Goal: Task Accomplishment & Management: Manage account settings

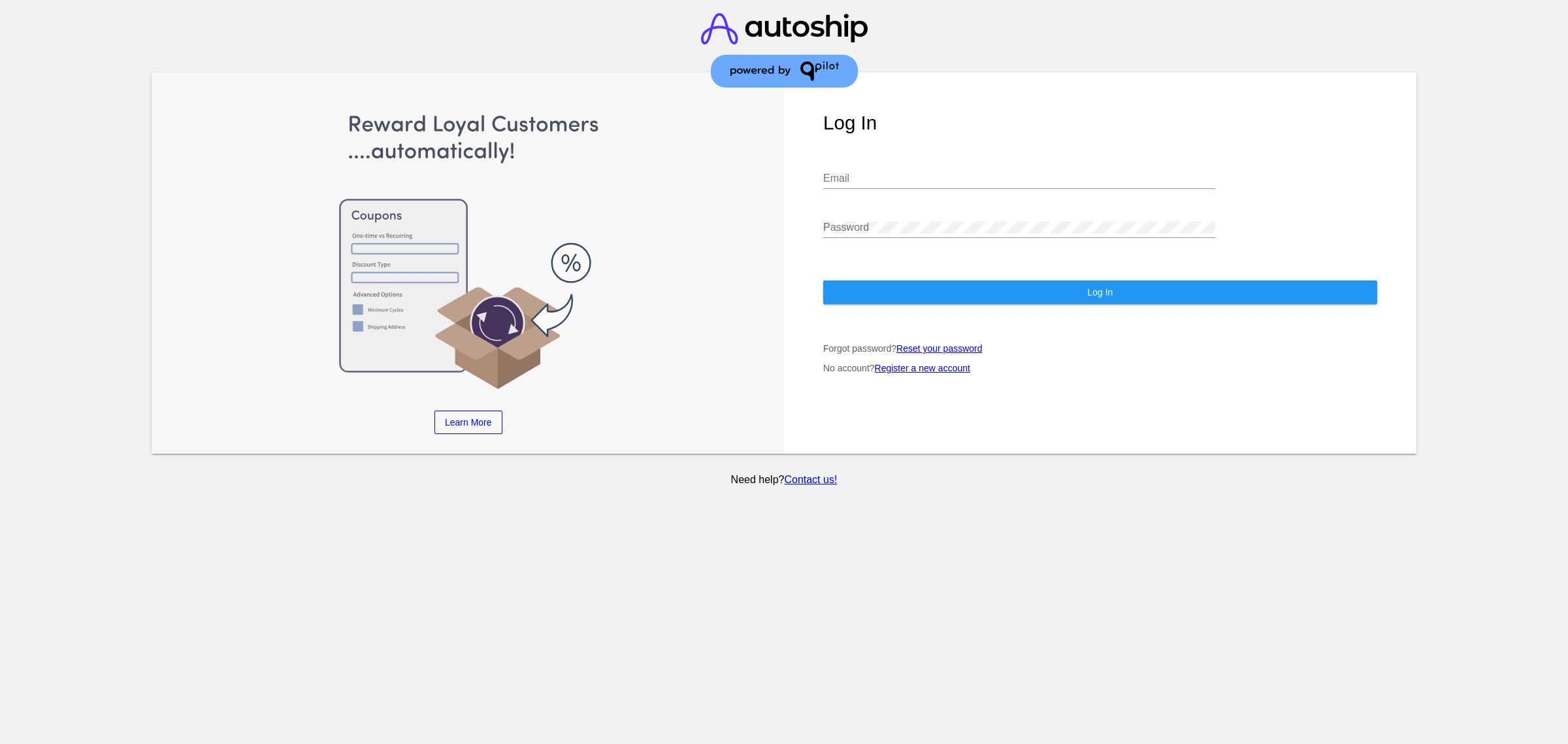
click at [905, 173] on input "Email" at bounding box center [1019, 178] width 392 height 12
type input "[PERSON_NAME][EMAIL_ADDRESS][DOMAIN_NAME]"
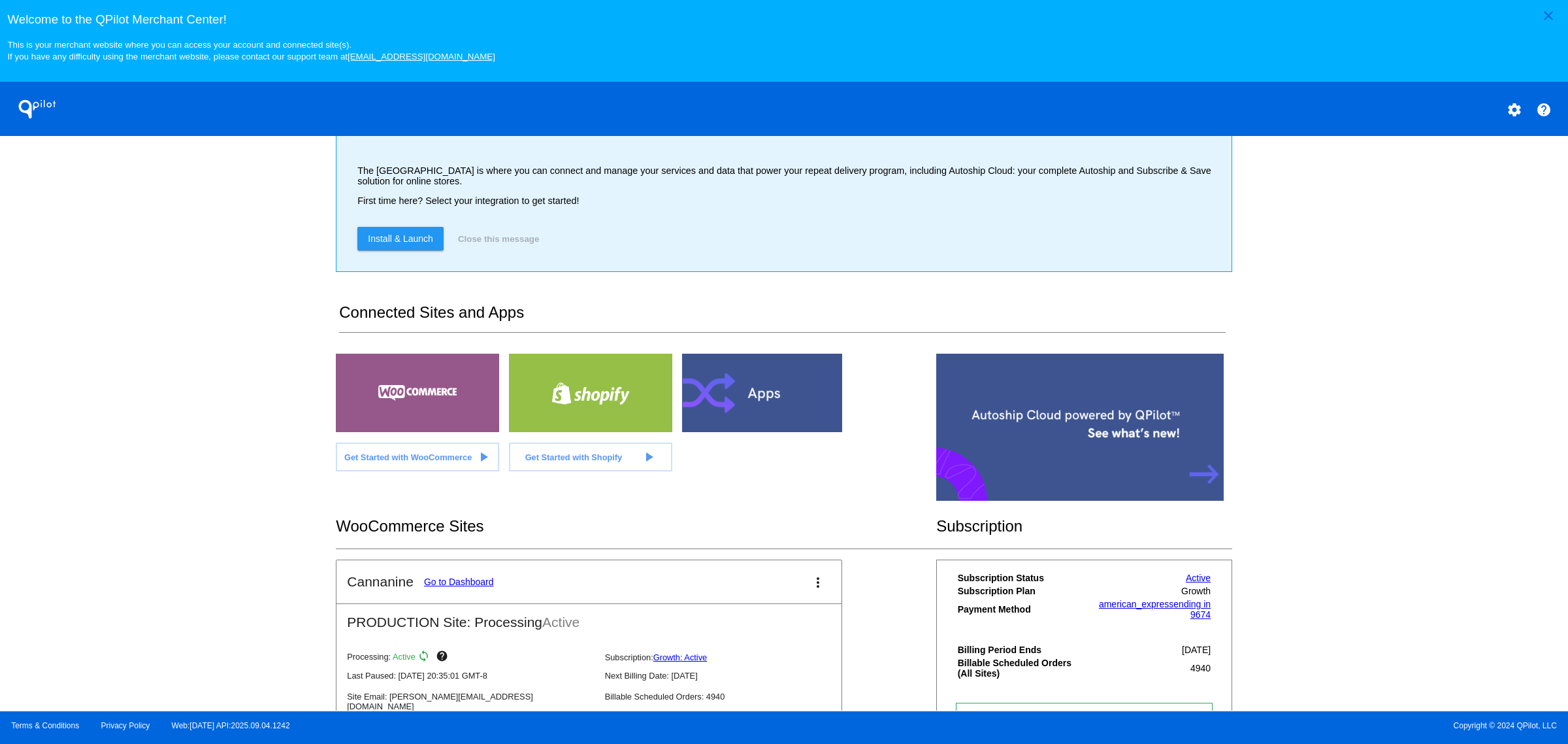
scroll to position [82, 0]
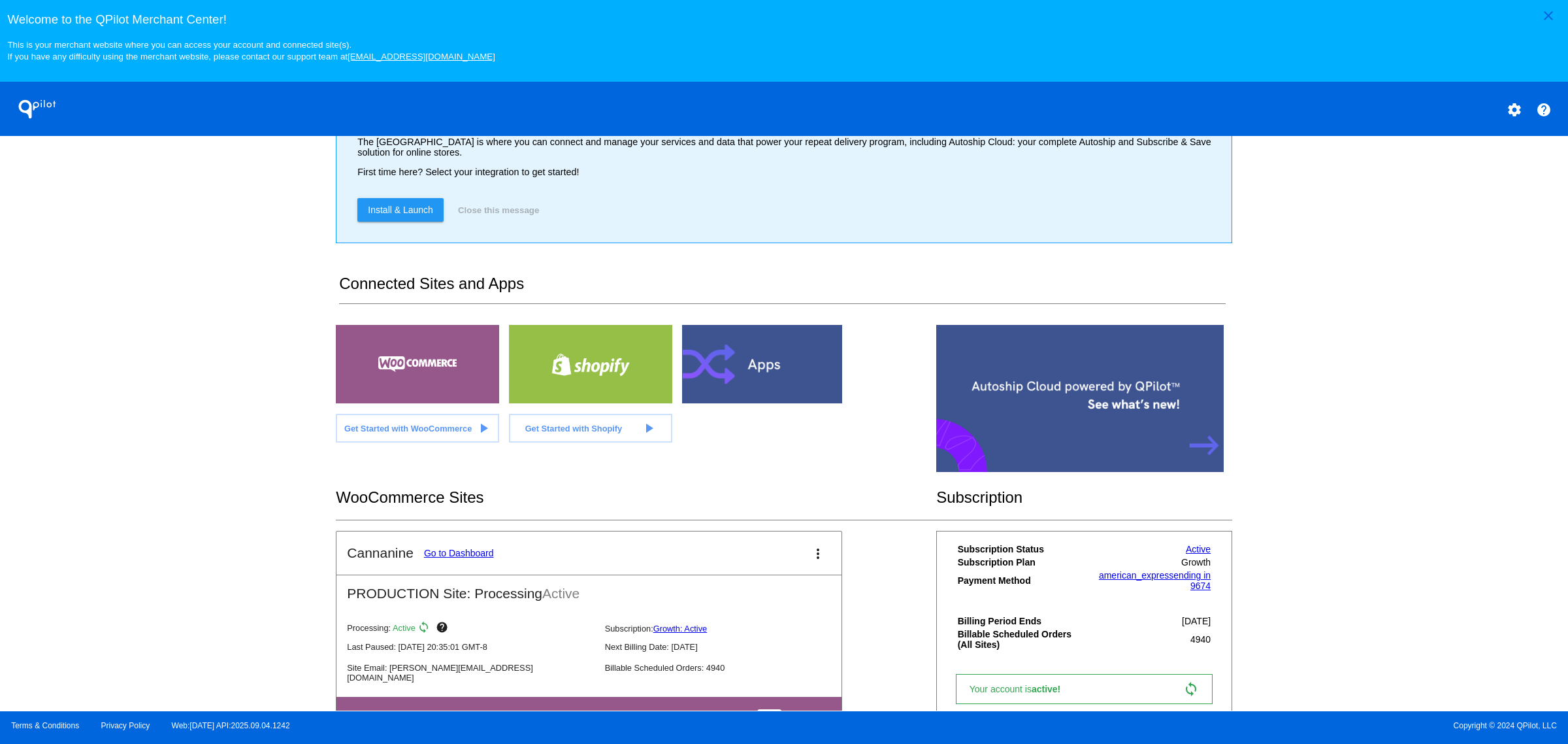
click at [471, 561] on mat-card-title "Cannanine Go to Dashboard" at bounding box center [419, 552] width 146 height 16
click at [474, 558] on link "Go to Dashboard" at bounding box center [459, 552] width 70 height 11
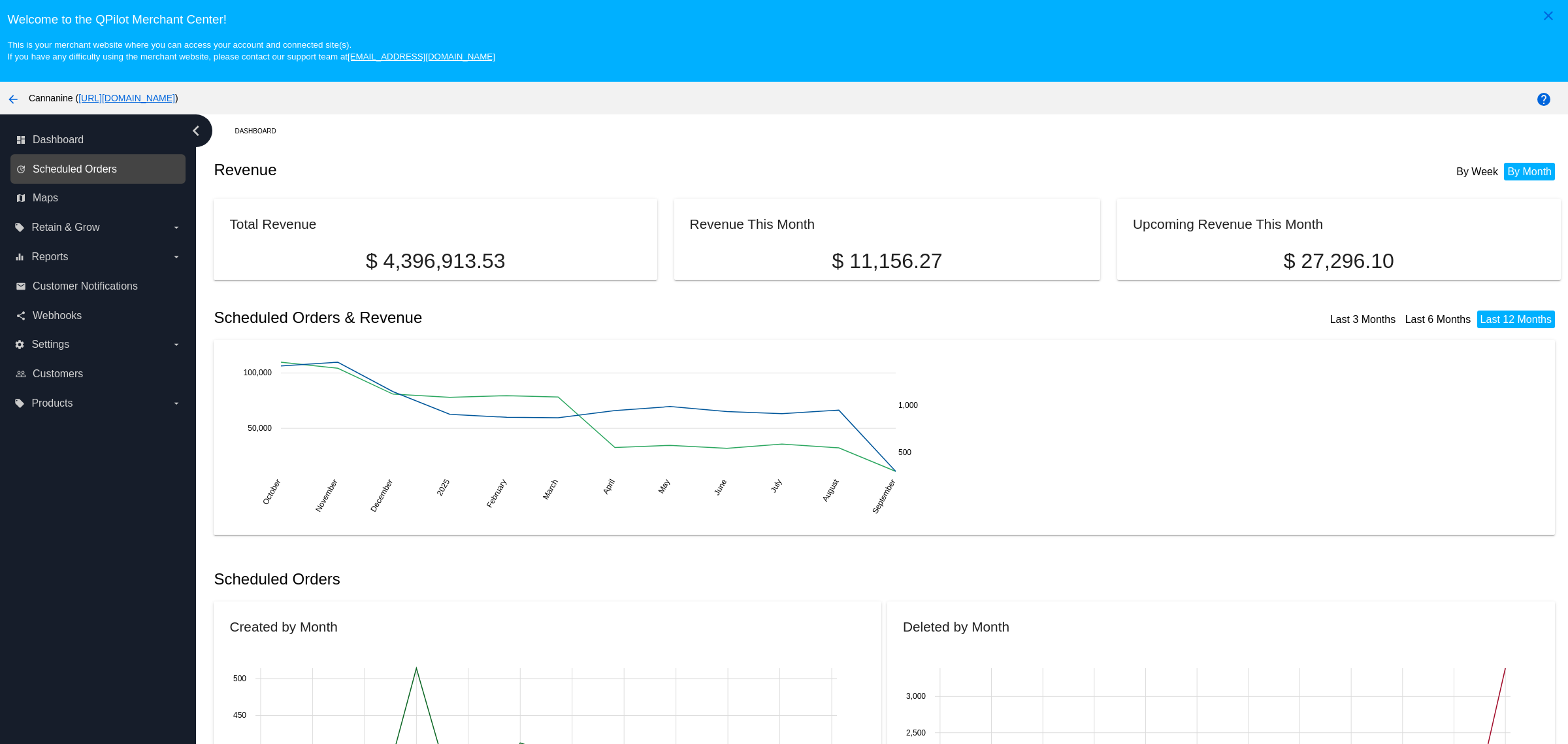
click at [34, 175] on span "Scheduled Orders" at bounding box center [75, 169] width 84 height 12
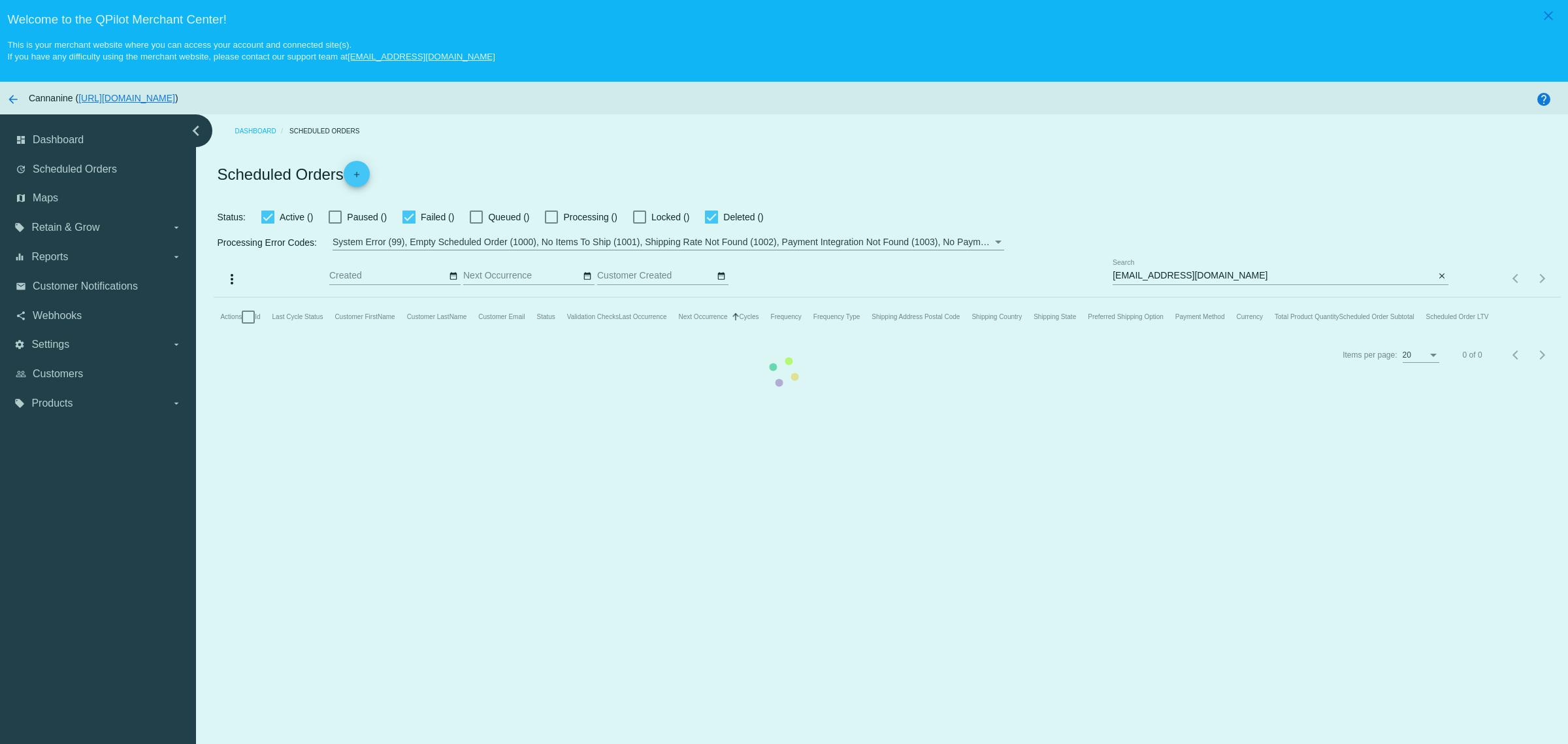
click at [214, 297] on mat-table "Actions Id Last Cycle Status Customer FirstName Customer LastName Customer Emai…" at bounding box center [887, 316] width 1347 height 39
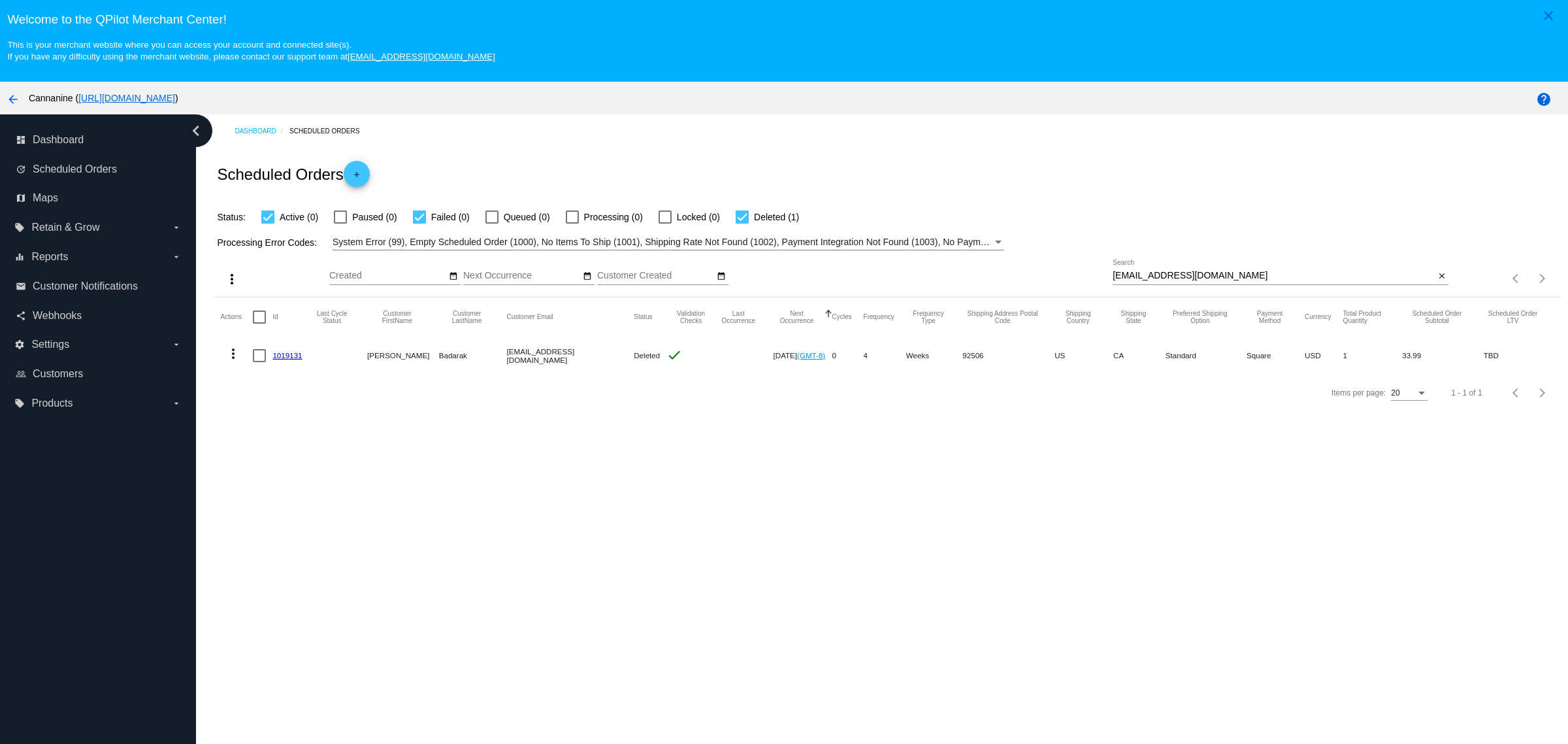
click at [51, 204] on span "Maps" at bounding box center [45, 198] width 26 height 12
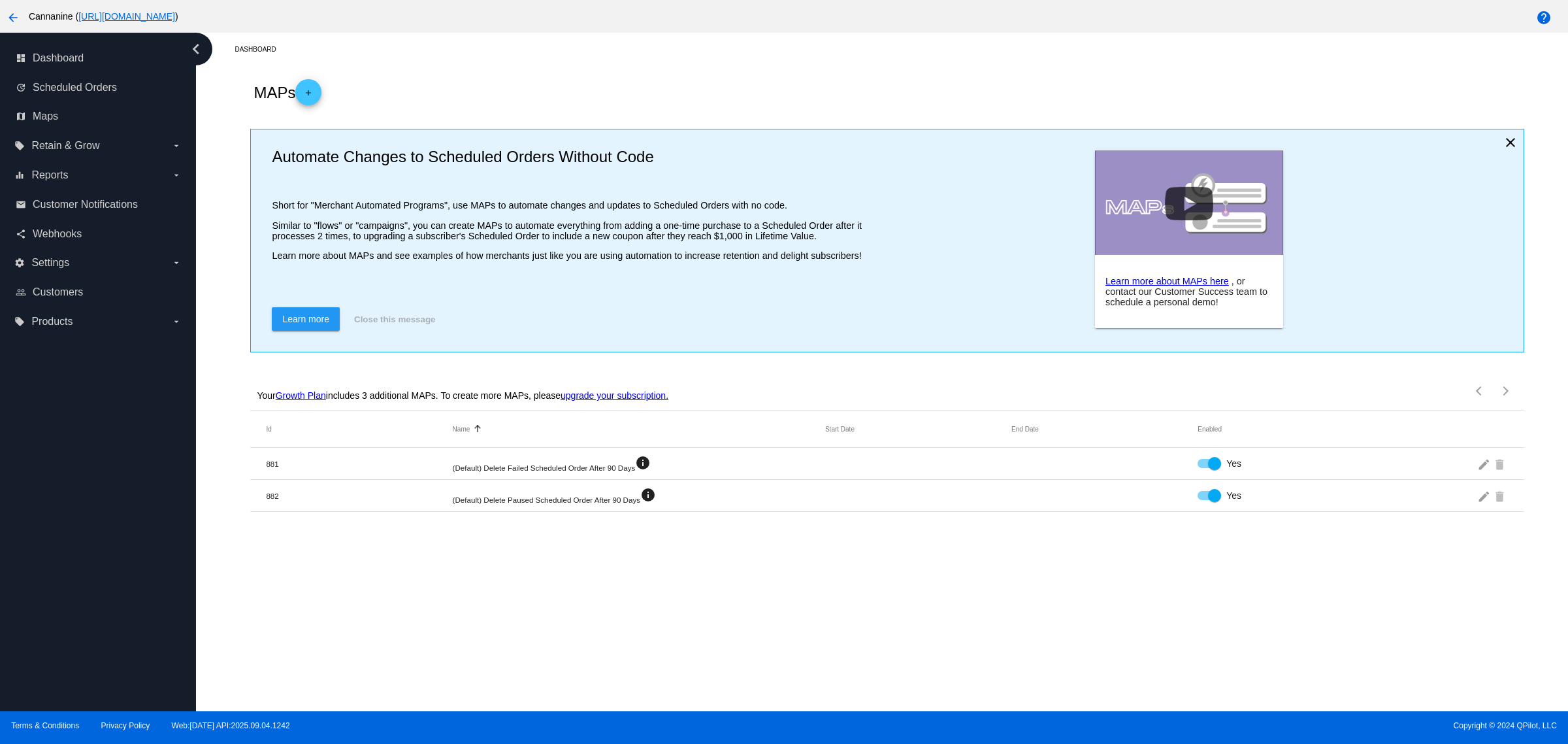
scroll to position [86, 0]
click at [1477, 474] on mat-icon "edit" at bounding box center [1485, 463] width 16 height 21
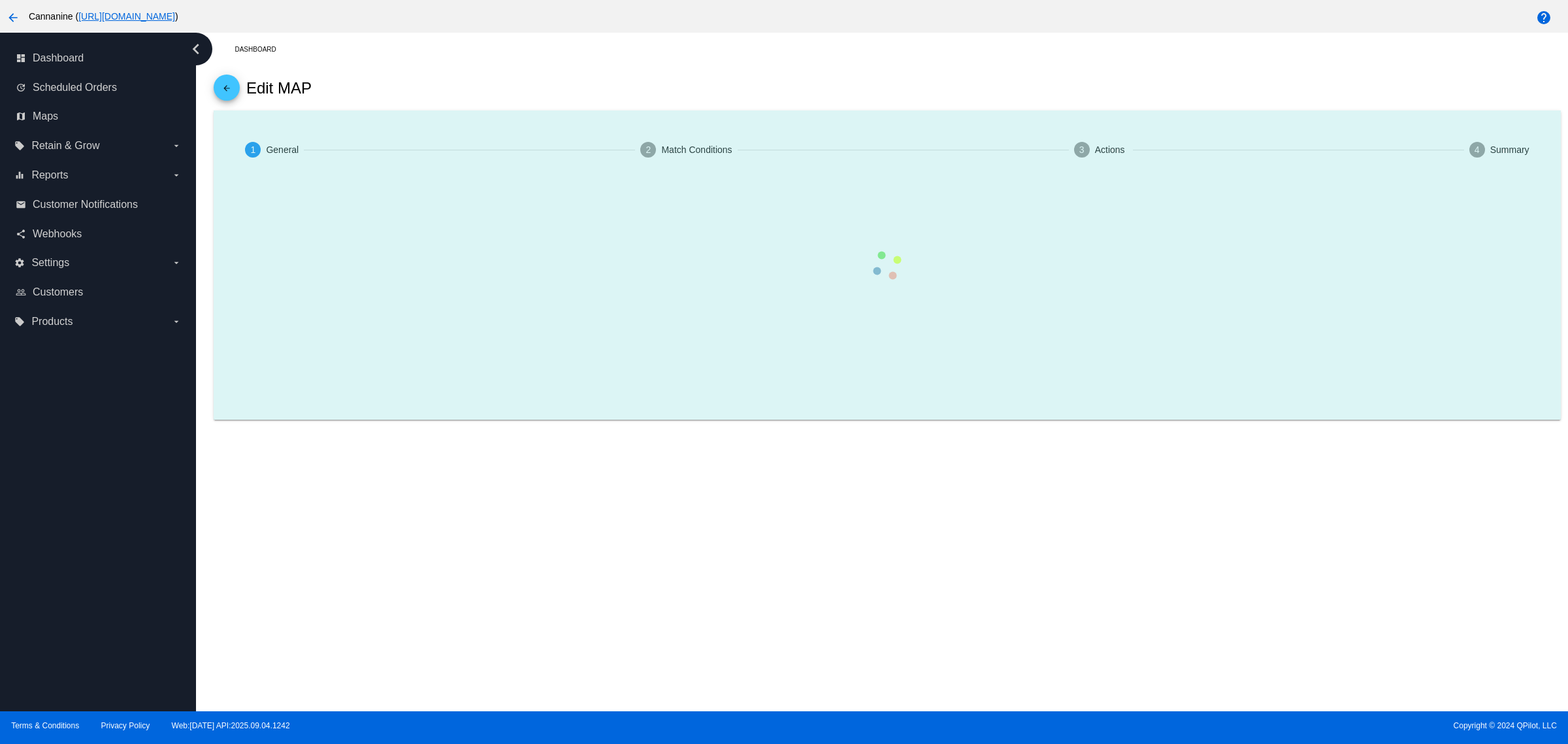
type input "(Default) Delete Failed Scheduled Order After 90 Days"
checkbox input "true"
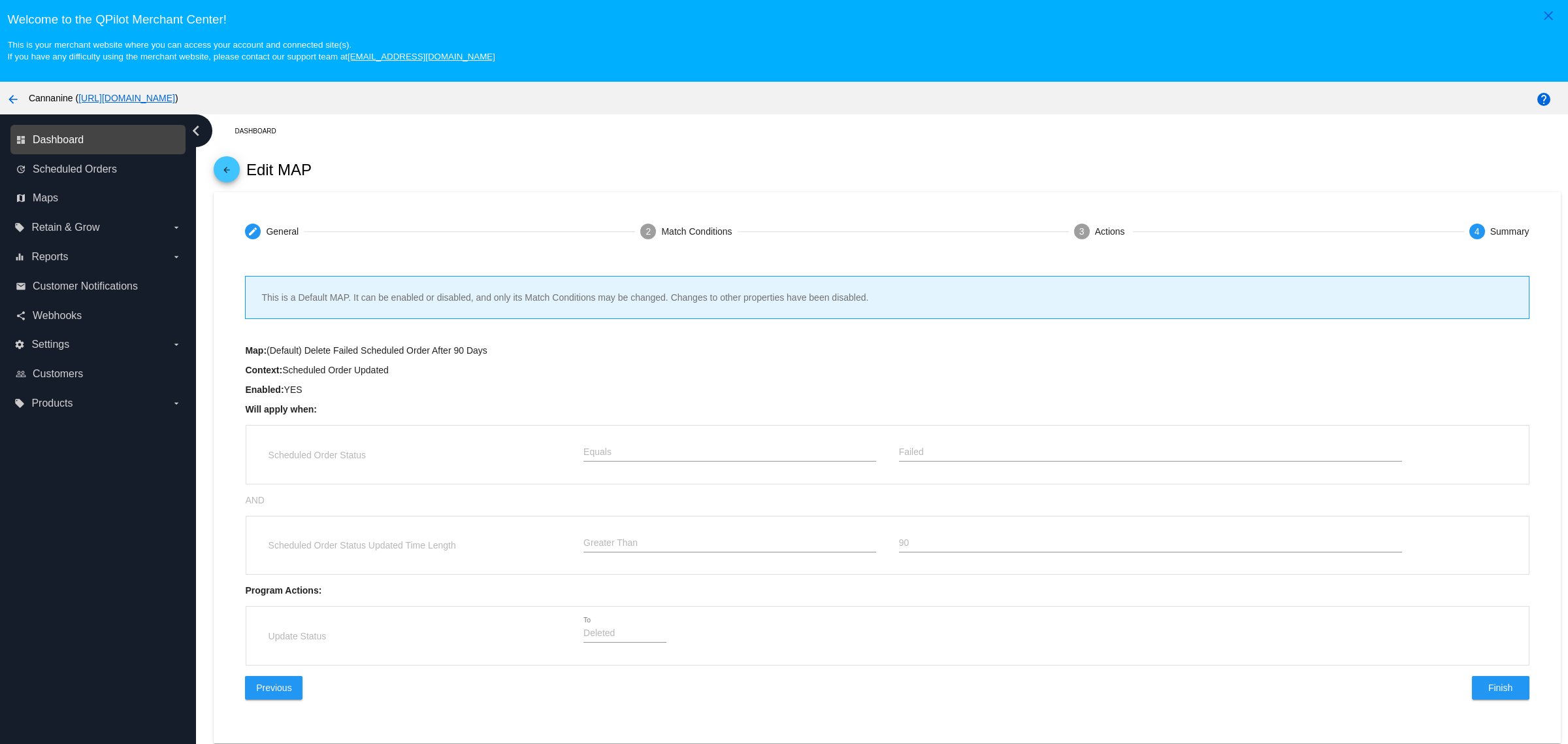
click at [77, 145] on span "Dashboard" at bounding box center [59, 140] width 51 height 12
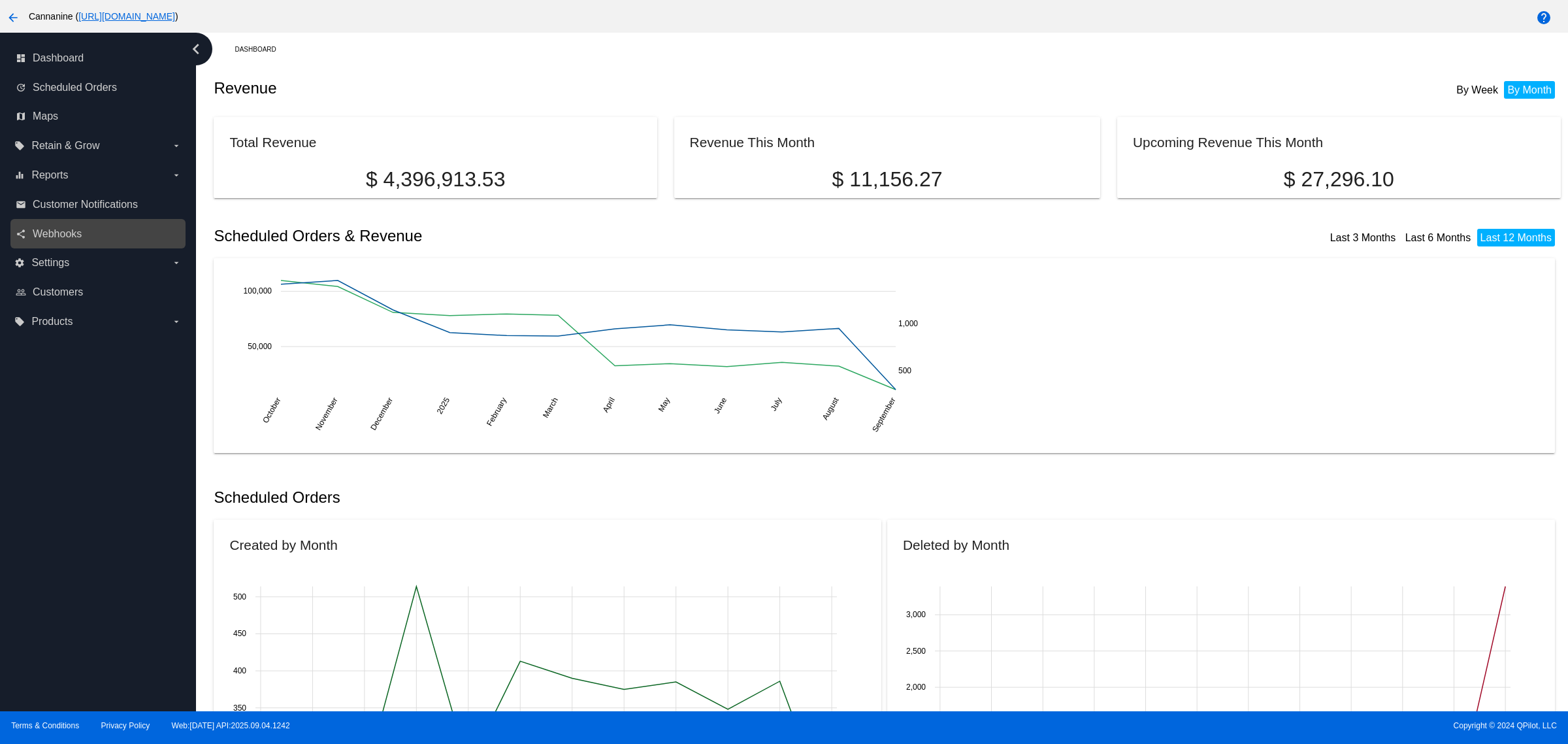
scroll to position [86, 0]
click at [574, 83] on h2 "Revenue" at bounding box center [551, 88] width 674 height 18
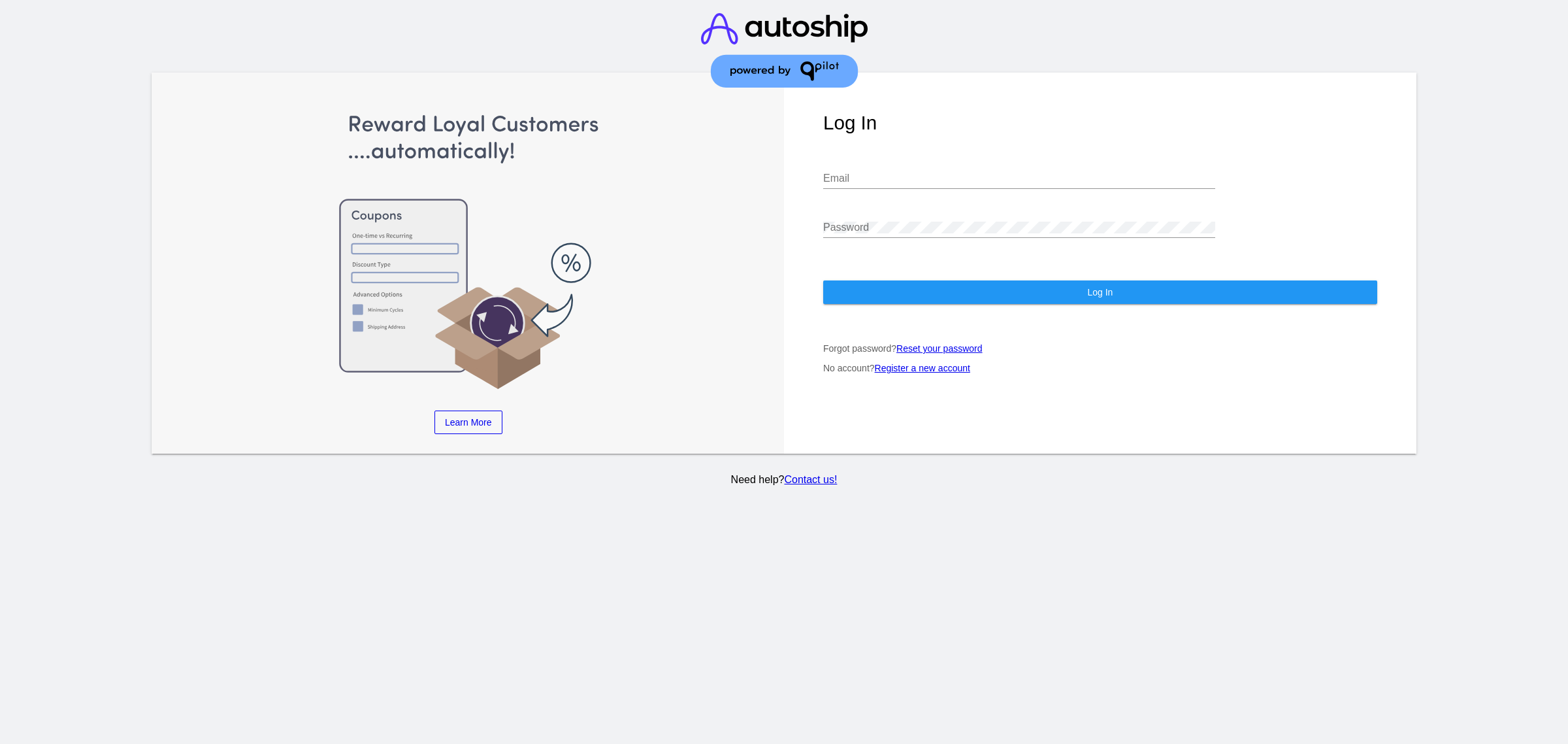
click at [998, 173] on input "Email" at bounding box center [1019, 178] width 392 height 12
type input "[EMAIL_ADDRESS][DOMAIN_NAME]"
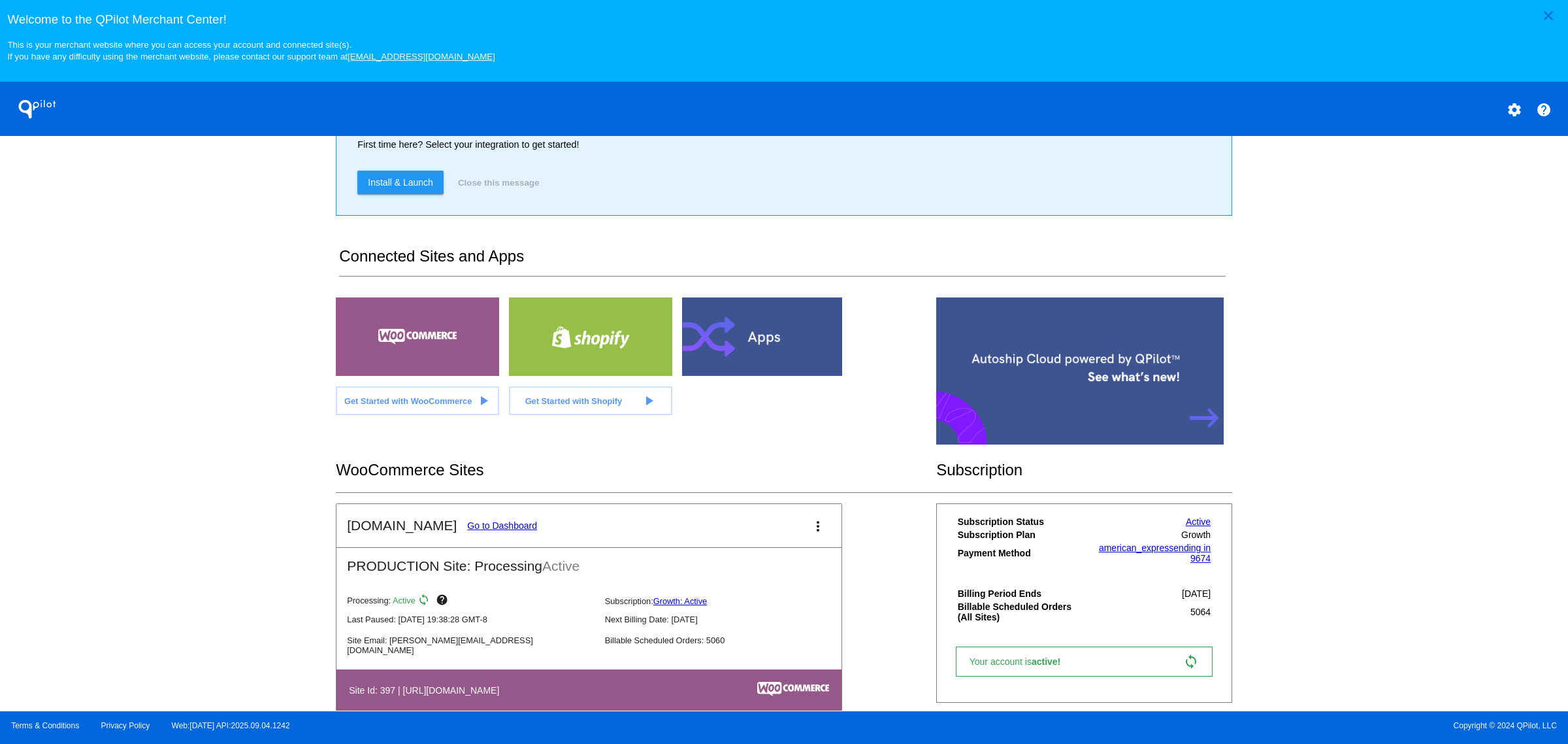
scroll to position [245, 0]
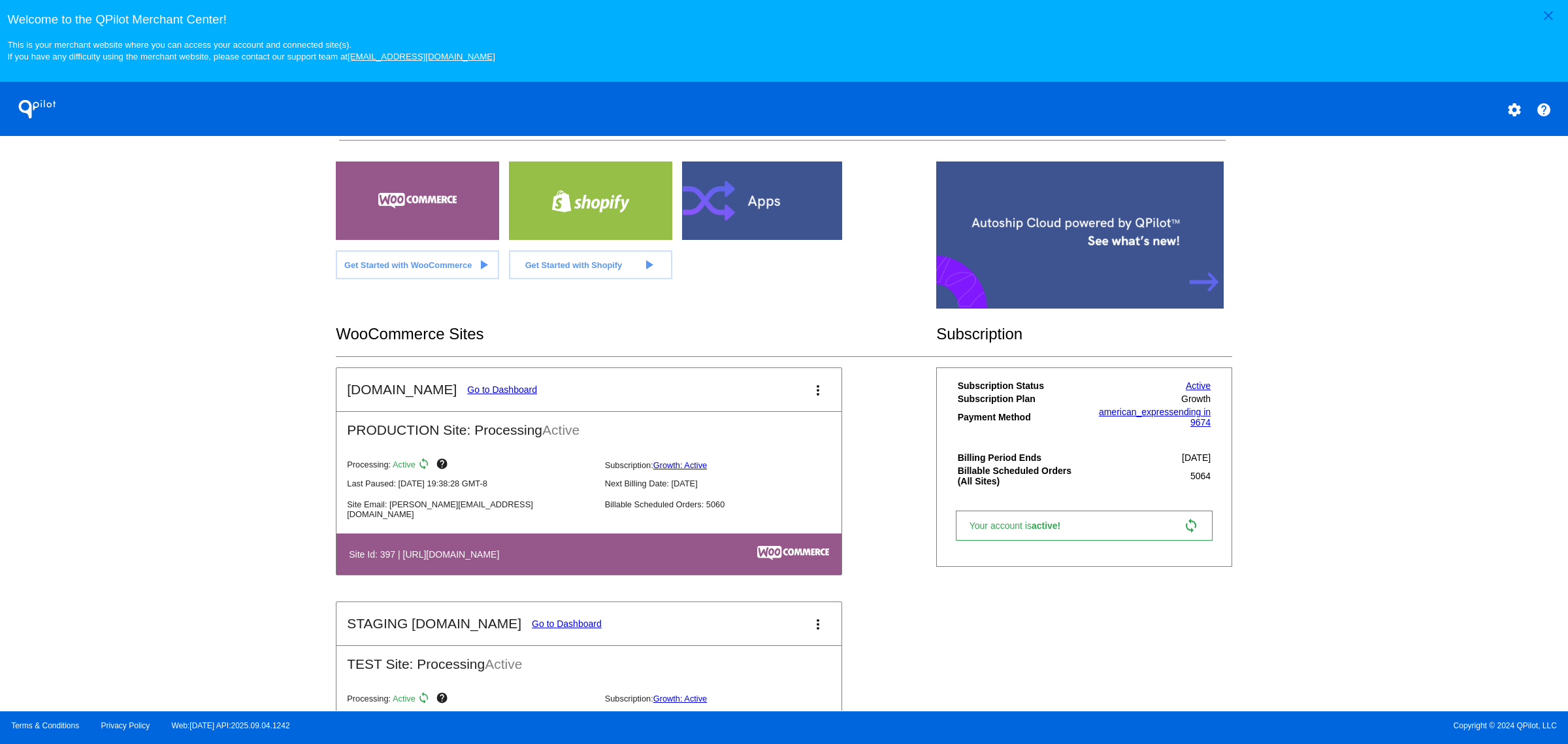
click at [514, 395] on link "Go to Dashboard" at bounding box center [502, 389] width 70 height 11
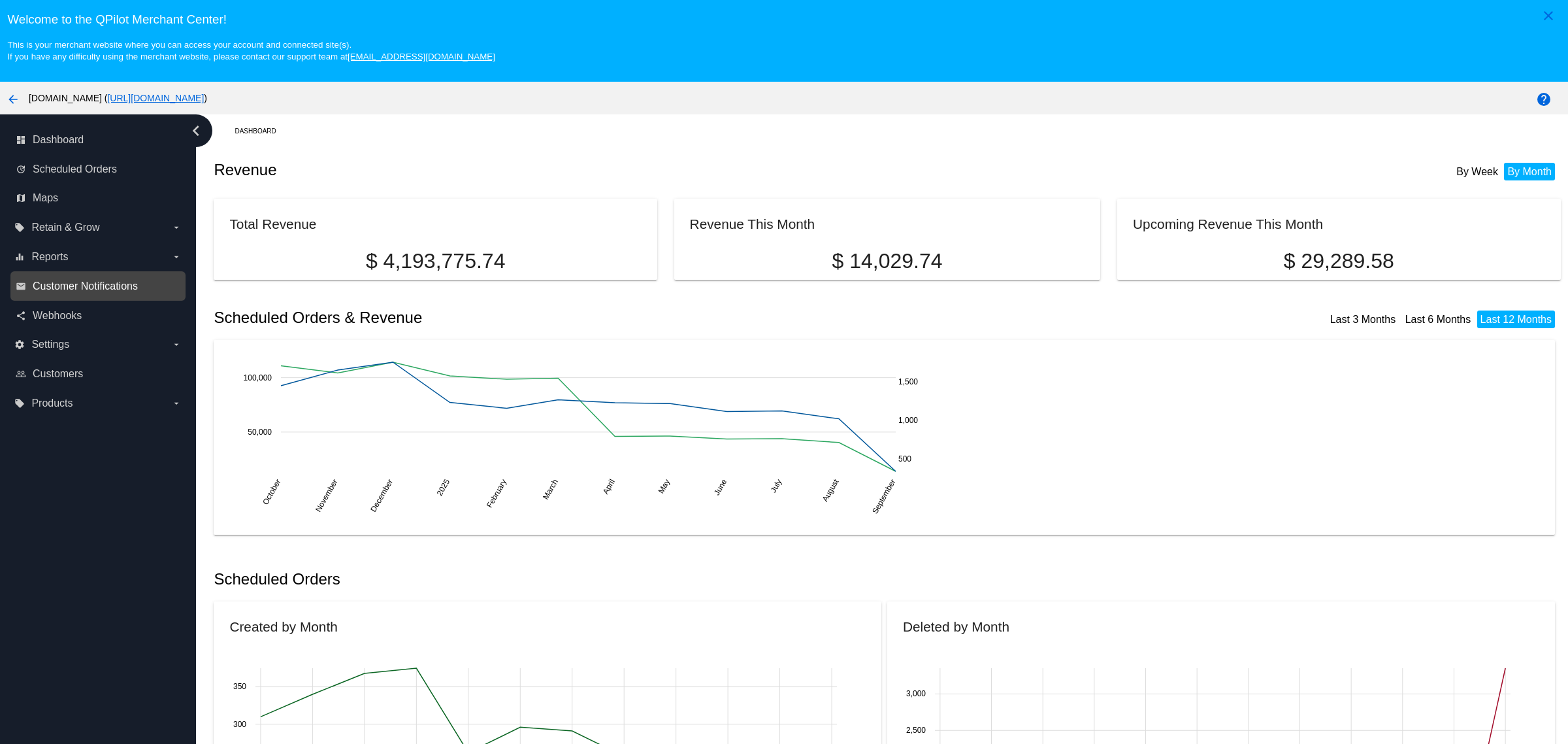
click at [88, 286] on span "Customer Notifications" at bounding box center [85, 287] width 105 height 12
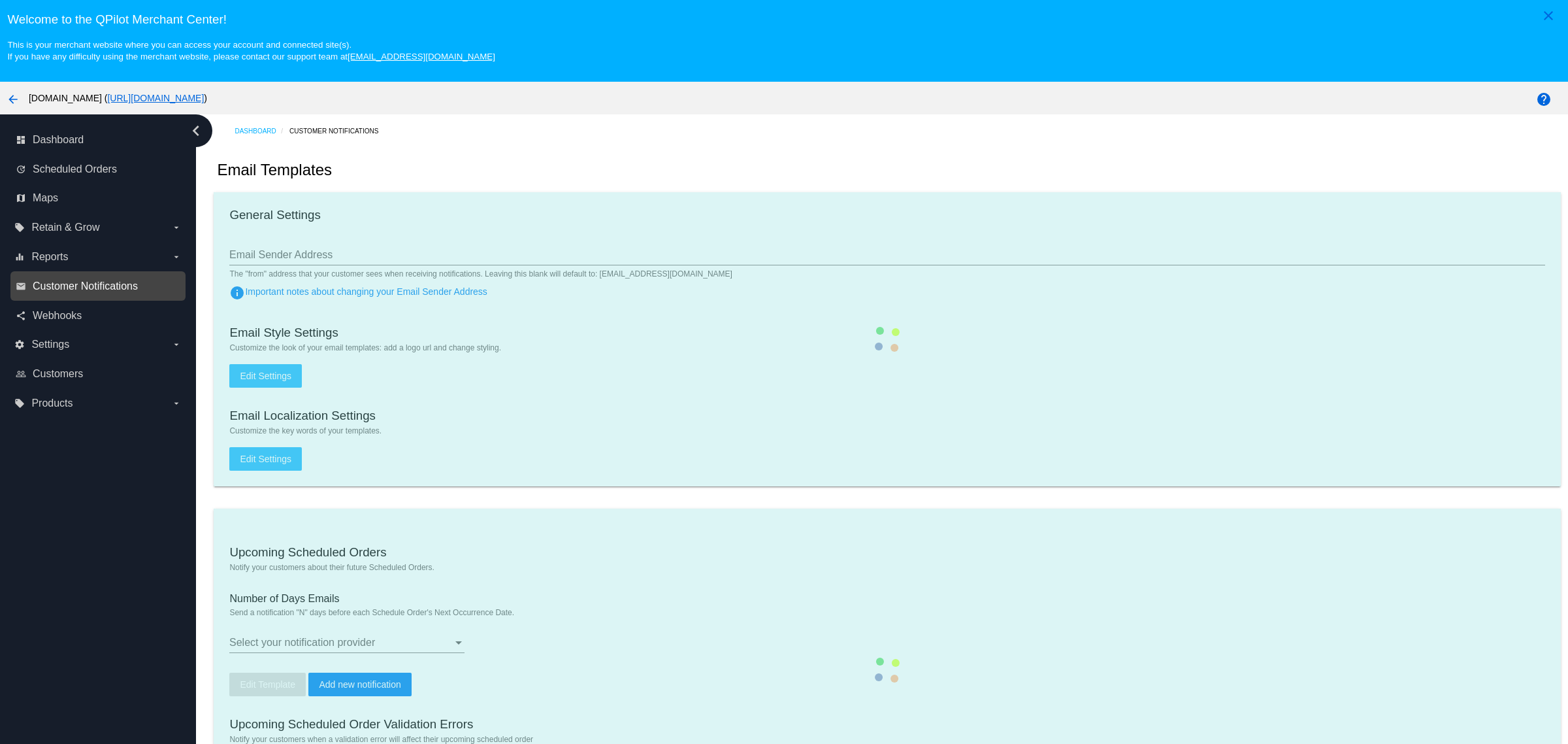
type input "[EMAIL_ADDRESS][DOMAIN_NAME]"
type input "1"
checkbox input "true"
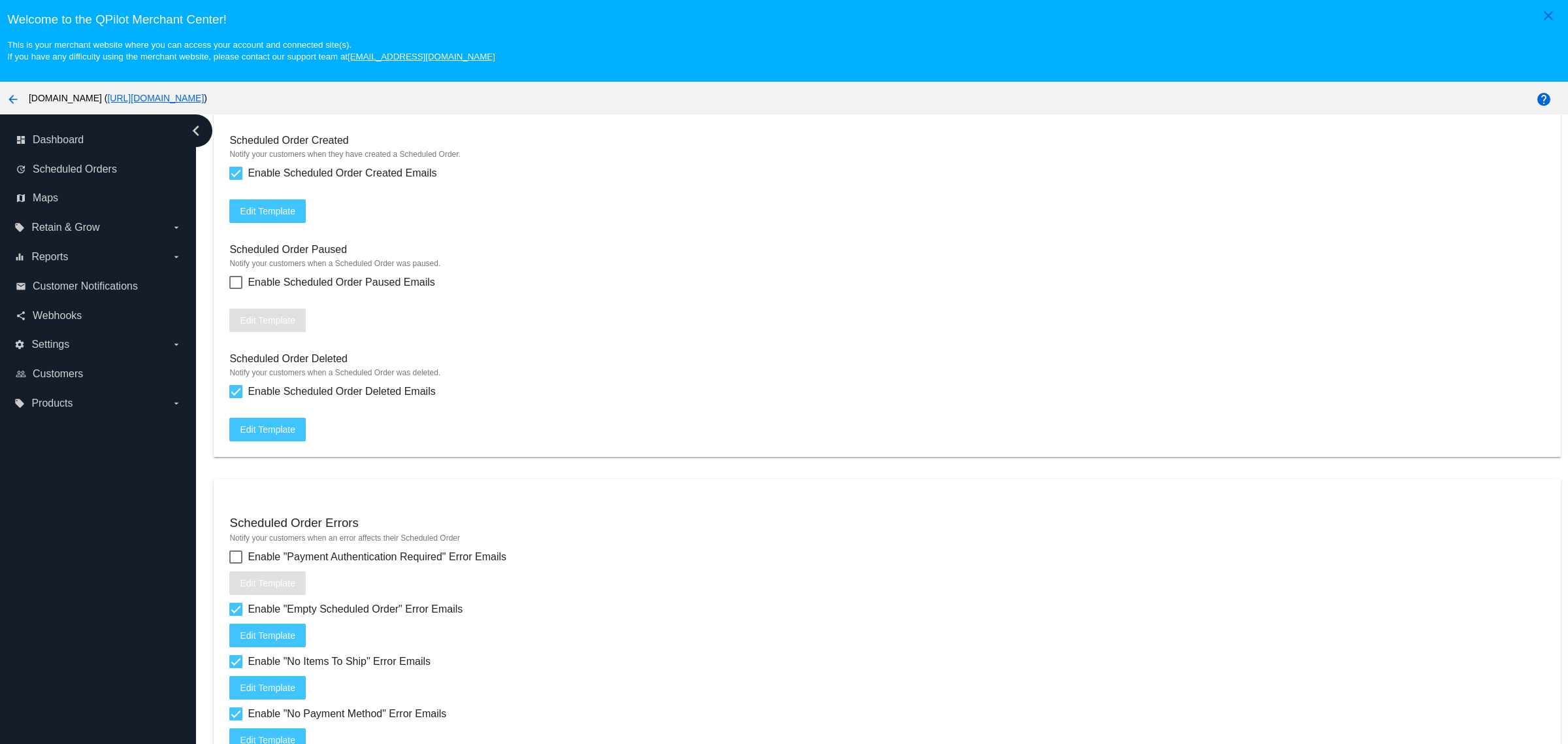
scroll to position [1307, 0]
click at [299, 397] on span "Enable Scheduled Order Deleted Emails" at bounding box center [341, 389] width 187 height 16
click at [236, 396] on input "Enable Scheduled Order Deleted Emails" at bounding box center [235, 396] width 1 height 1
checkbox input "false"
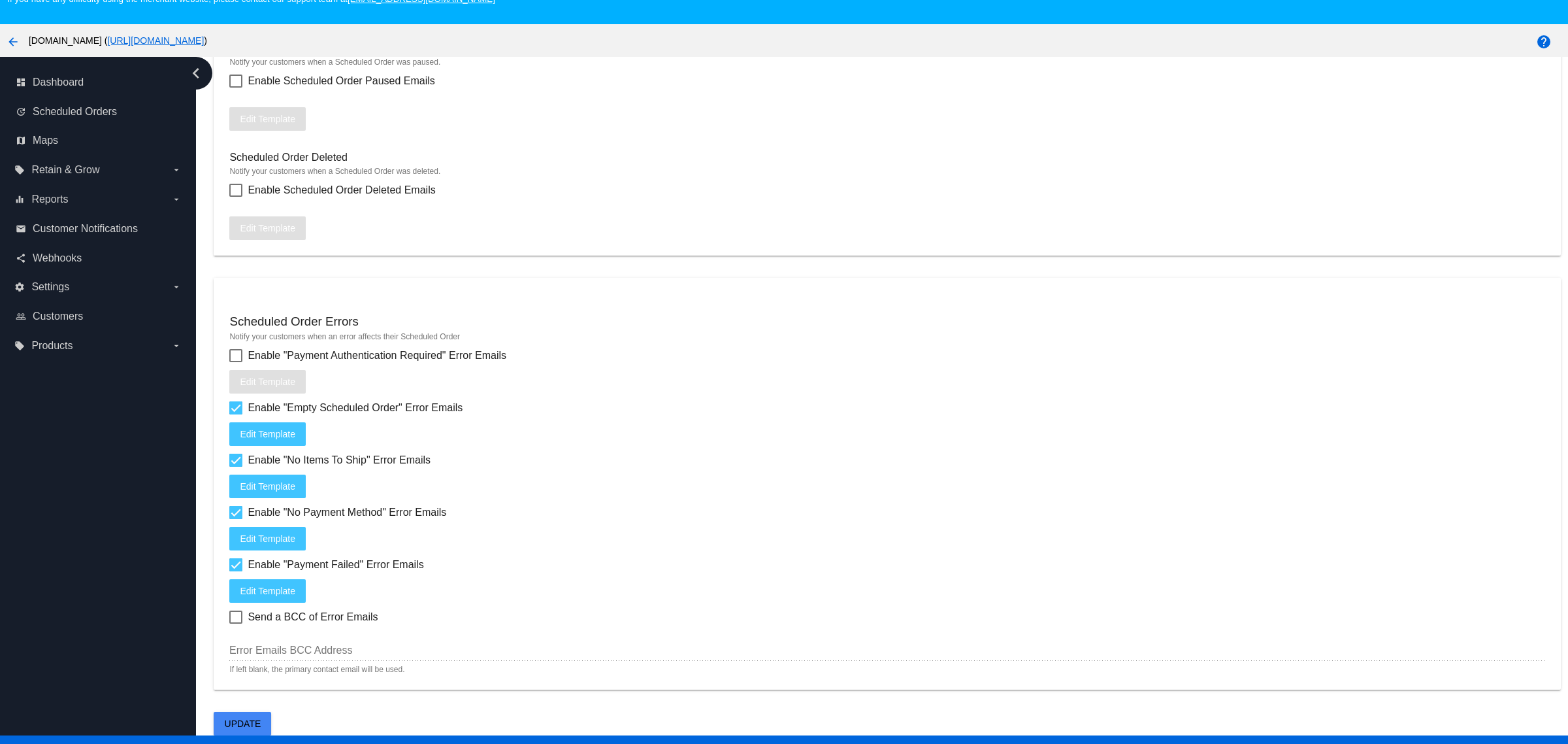
scroll to position [86, 0]
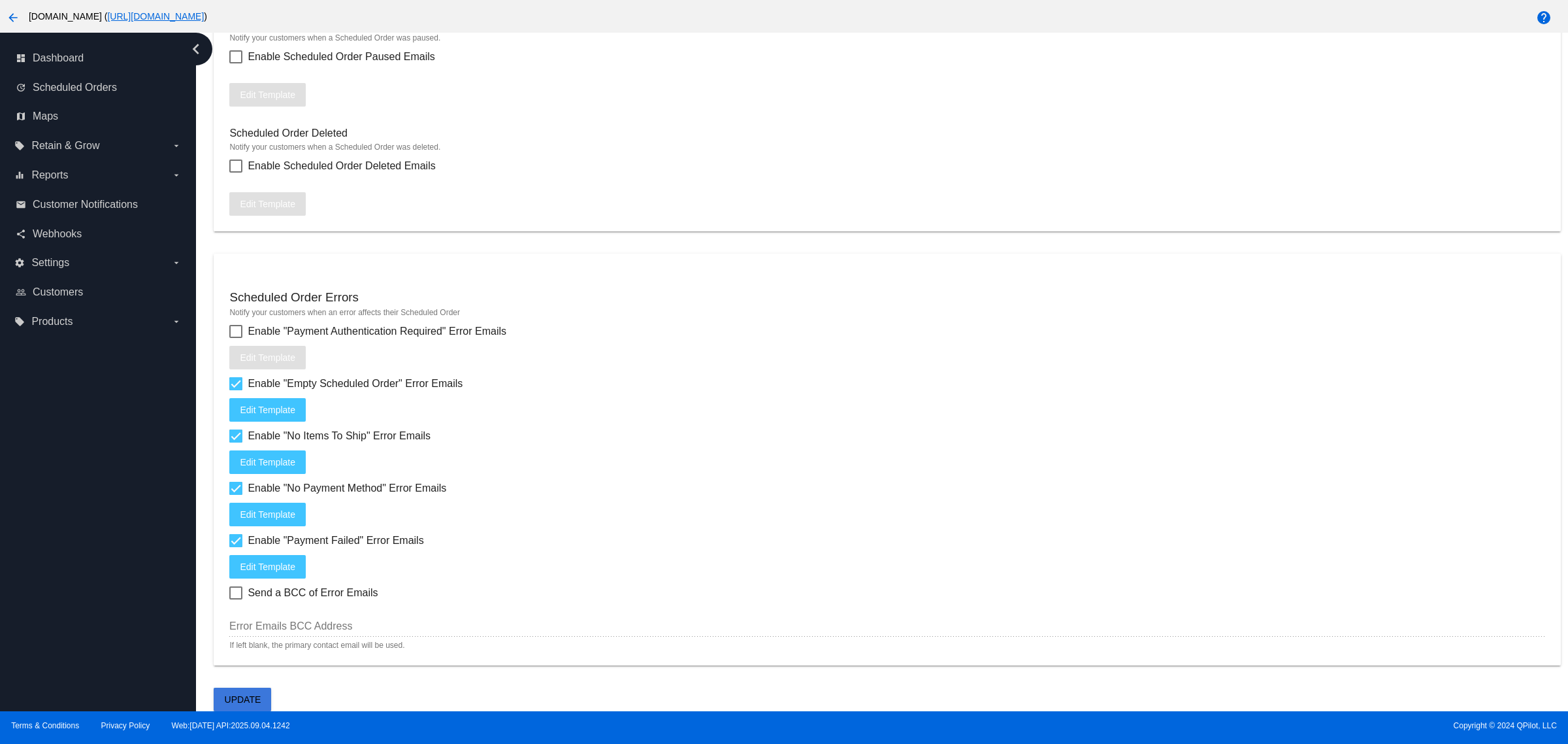
click at [253, 700] on span "Update" at bounding box center [243, 699] width 36 height 11
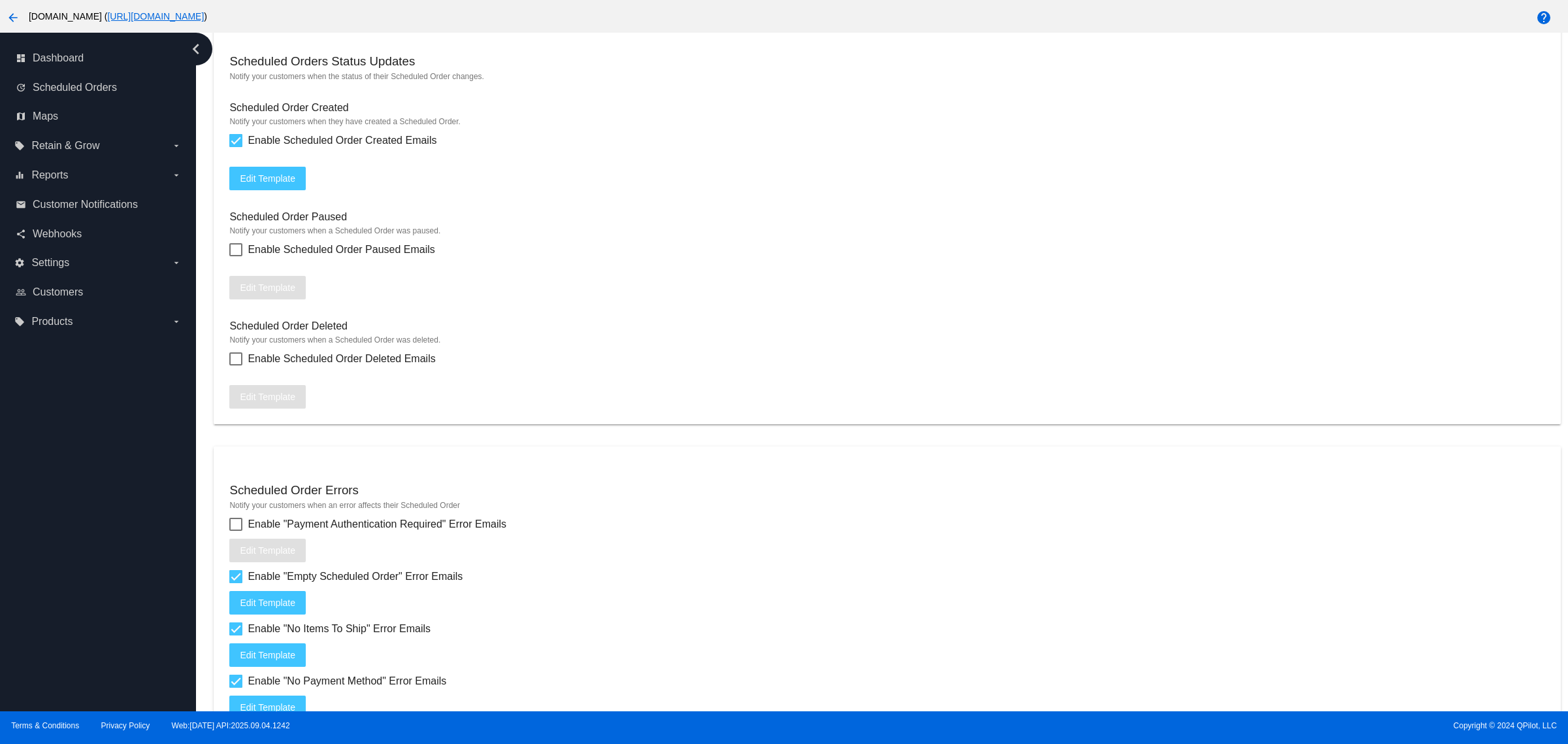
scroll to position [1501, 0]
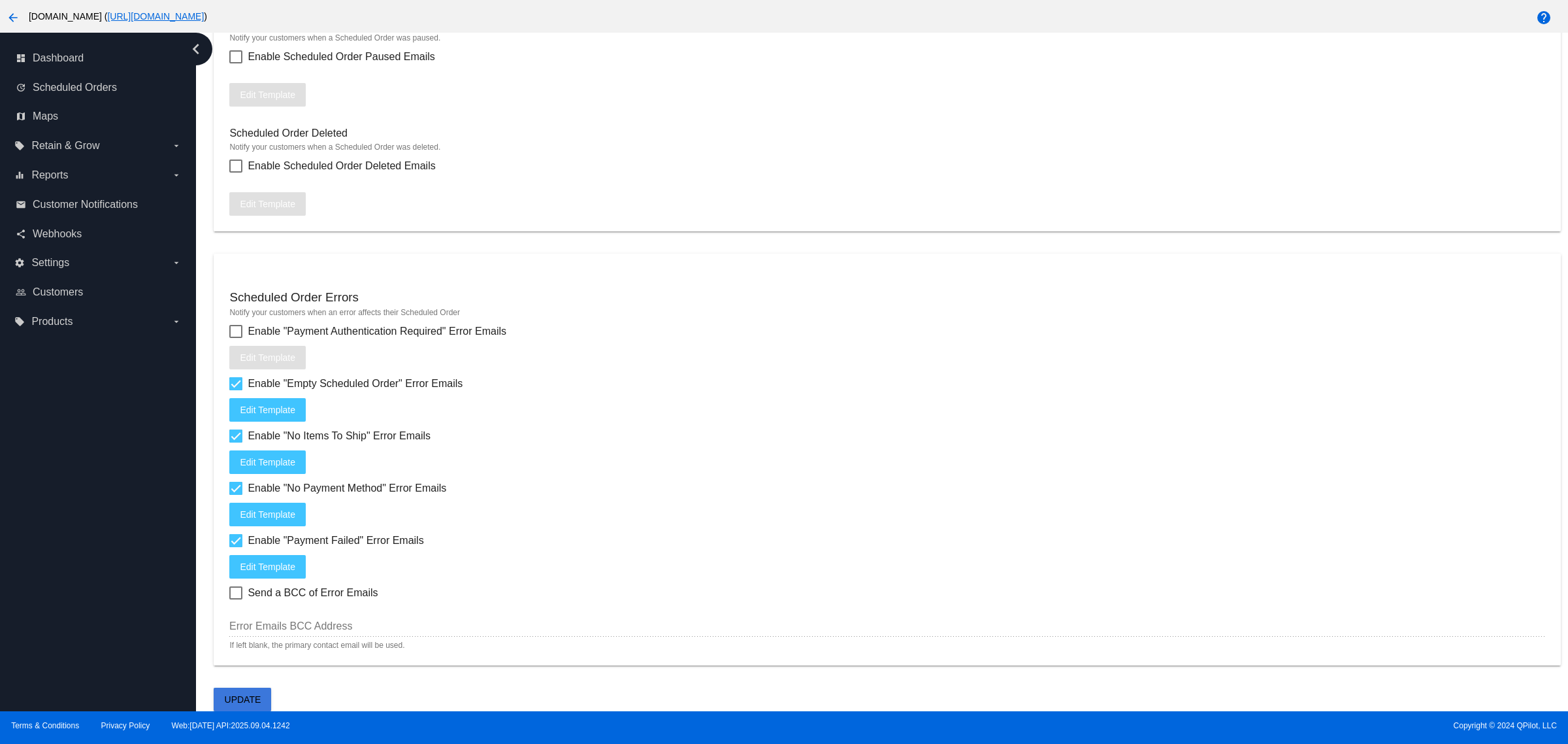
click at [262, 697] on button "Update" at bounding box center [243, 699] width 58 height 23
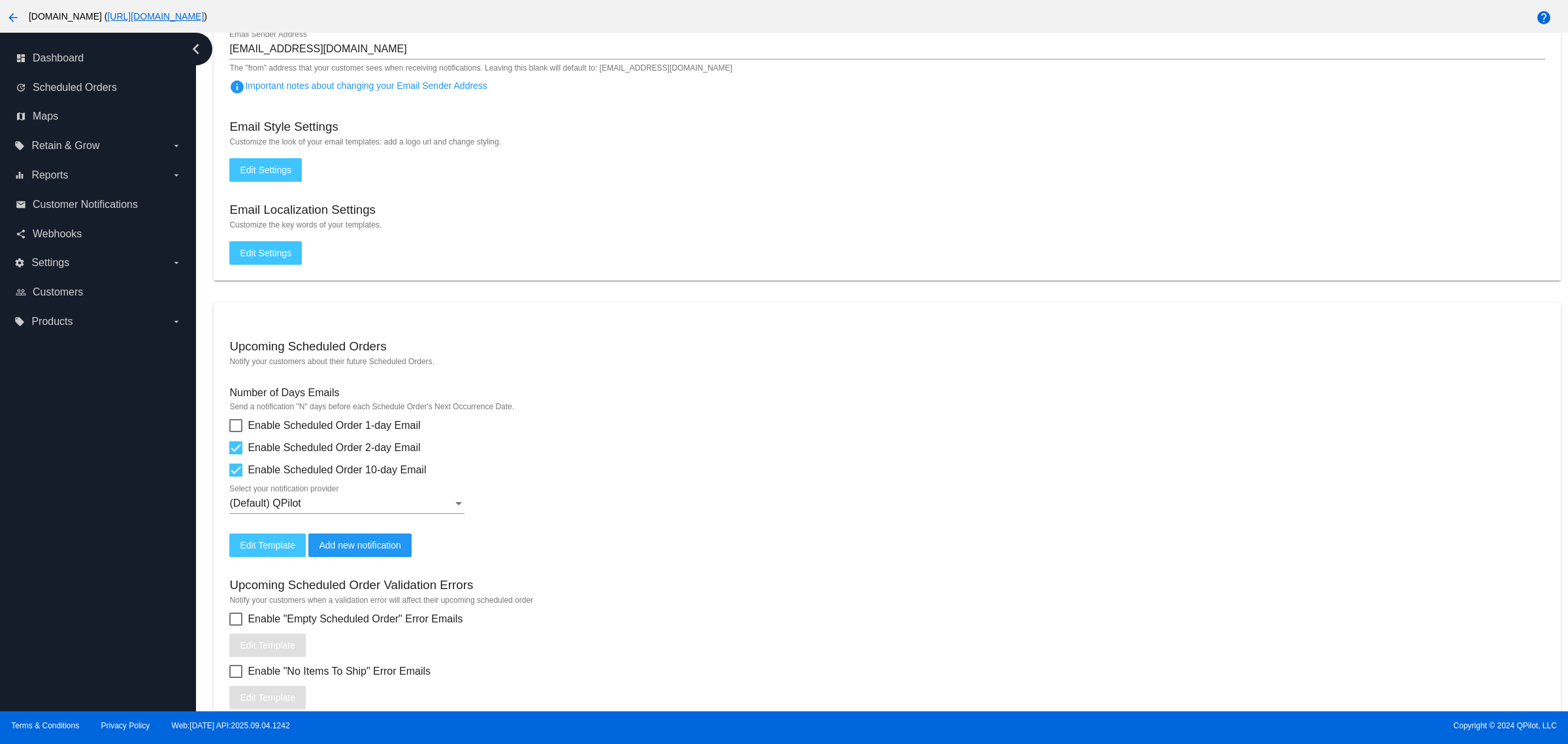
scroll to position [0, 0]
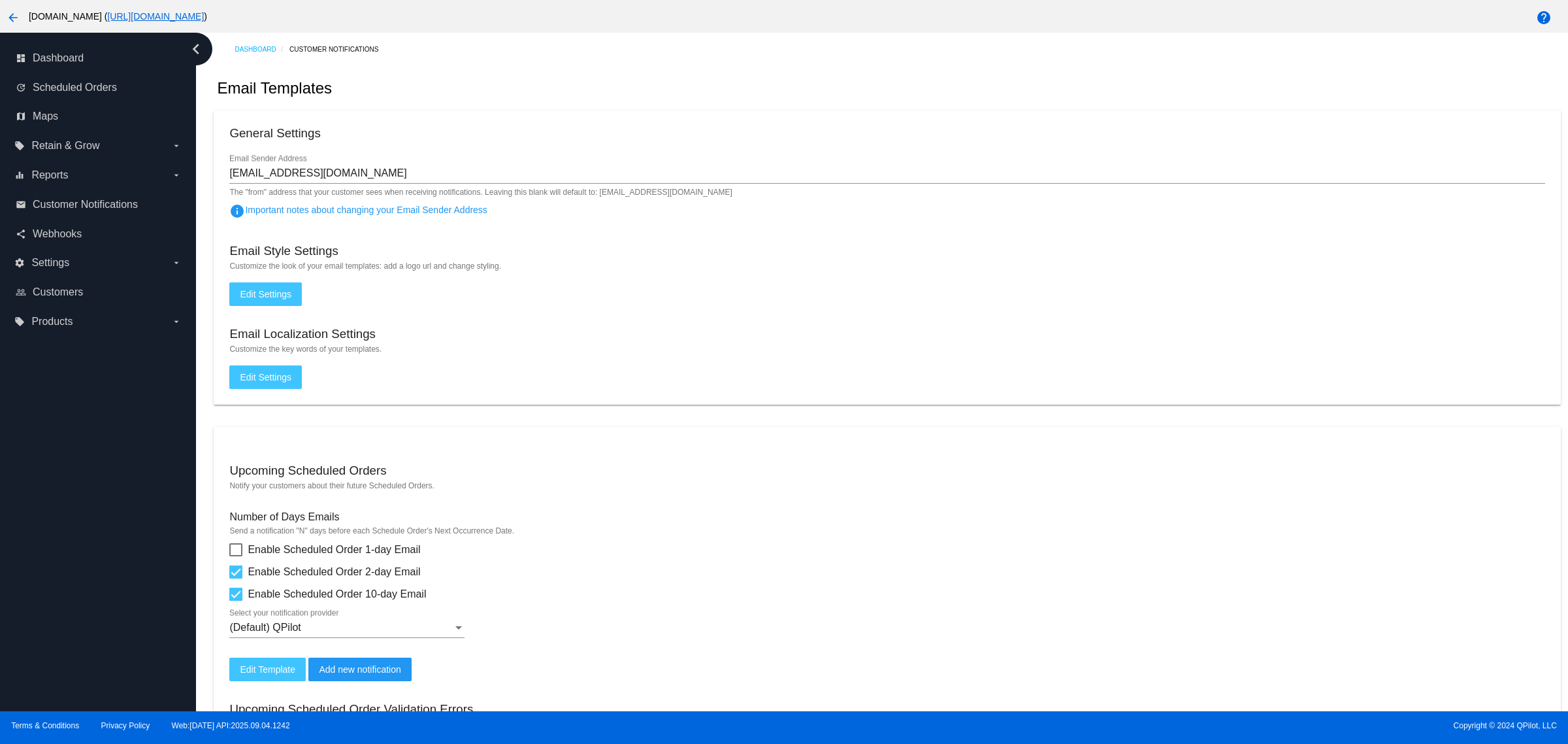
click at [0, 25] on div "arrow_back [DOMAIN_NAME] ( [URL][DOMAIN_NAME] )" at bounding box center [653, 17] width 1307 height 26
click at [7, 14] on mat-icon "arrow_back" at bounding box center [12, 17] width 16 height 16
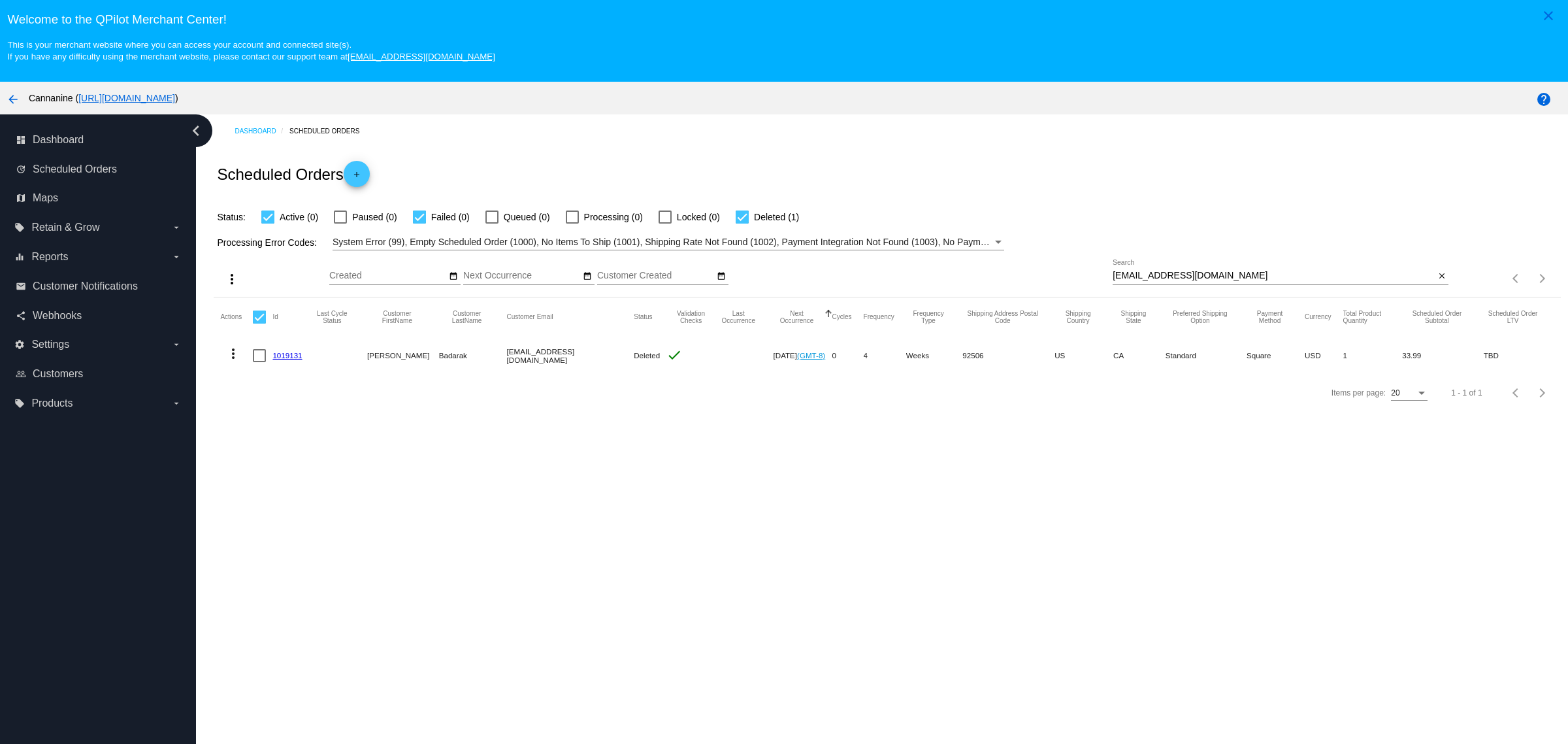
click at [1209, 272] on div "itsbb@att.net Search" at bounding box center [1274, 272] width 322 height 26
click at [1206, 283] on div "itsbb@att.net Search" at bounding box center [1274, 272] width 322 height 26
click at [1206, 281] on input "itsbb@att.net" at bounding box center [1274, 276] width 322 height 11
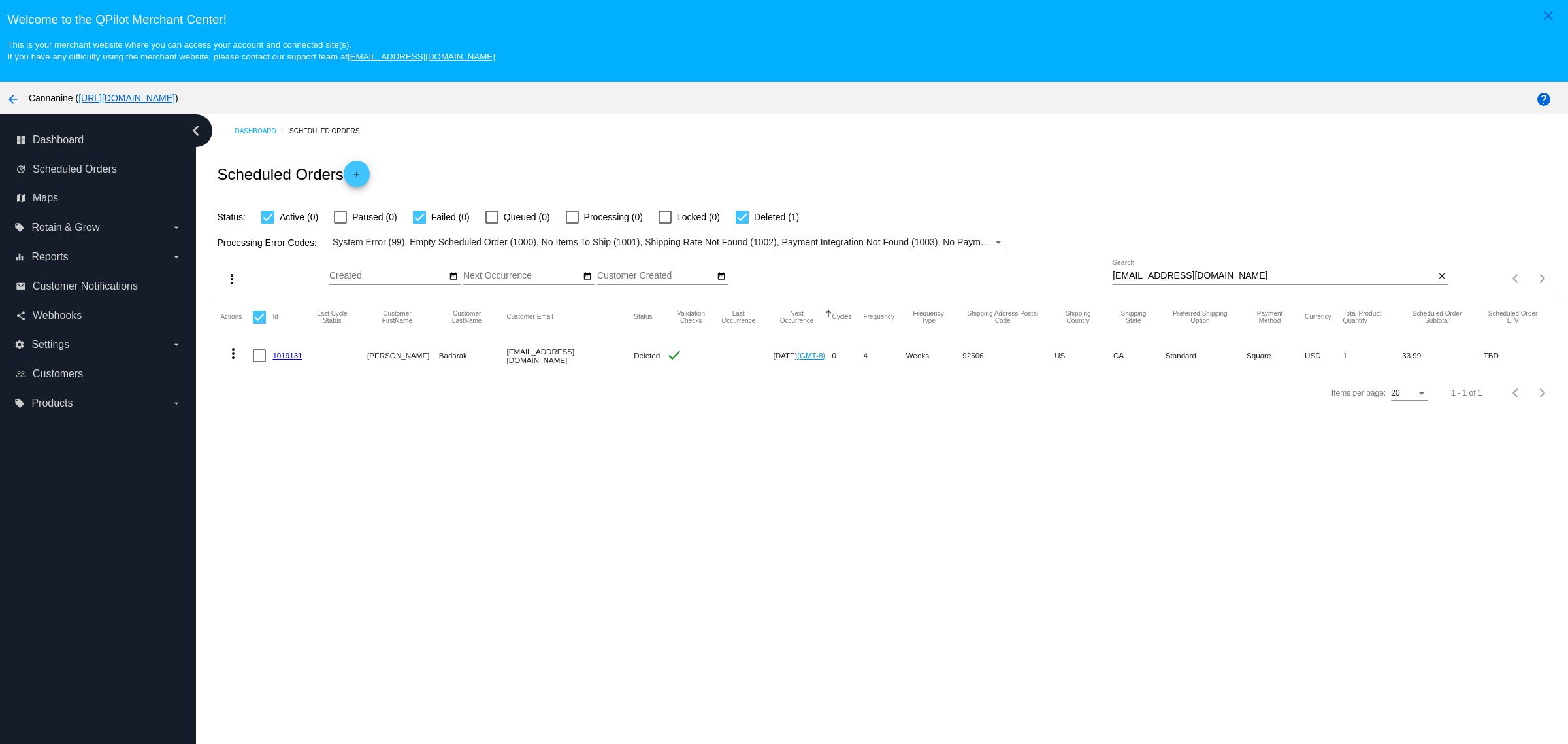
click at [1187, 285] on div "itsbb@att.net Search" at bounding box center [1274, 272] width 322 height 26
click at [1187, 274] on div "itsbb@att.net Search" at bounding box center [1274, 272] width 322 height 26
click at [1182, 276] on input "itsbb@att.net" at bounding box center [1274, 276] width 322 height 11
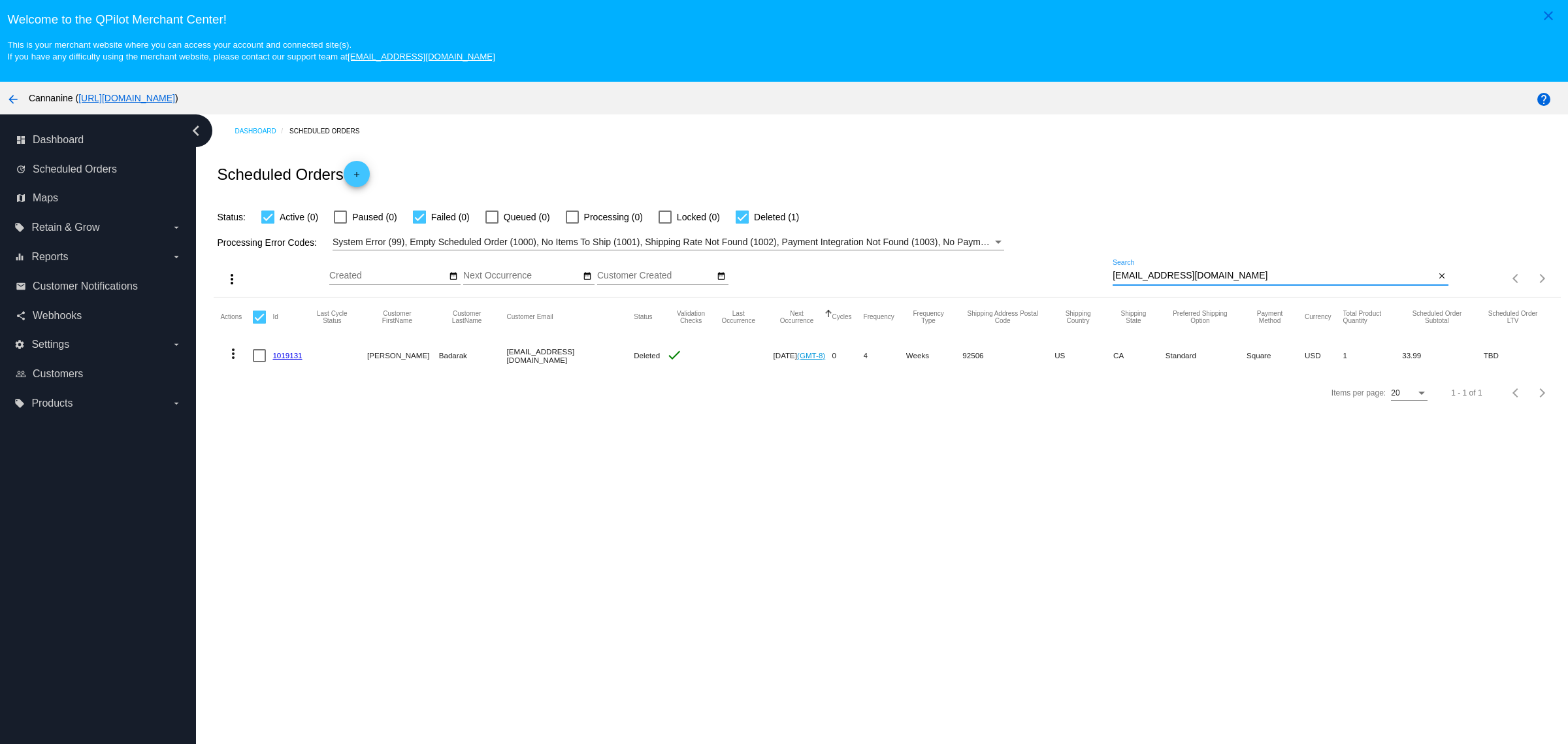
click at [1182, 276] on input "itsbb@att.net" at bounding box center [1274, 276] width 322 height 11
click at [10, 99] on mat-icon "arrow_back" at bounding box center [12, 99] width 16 height 16
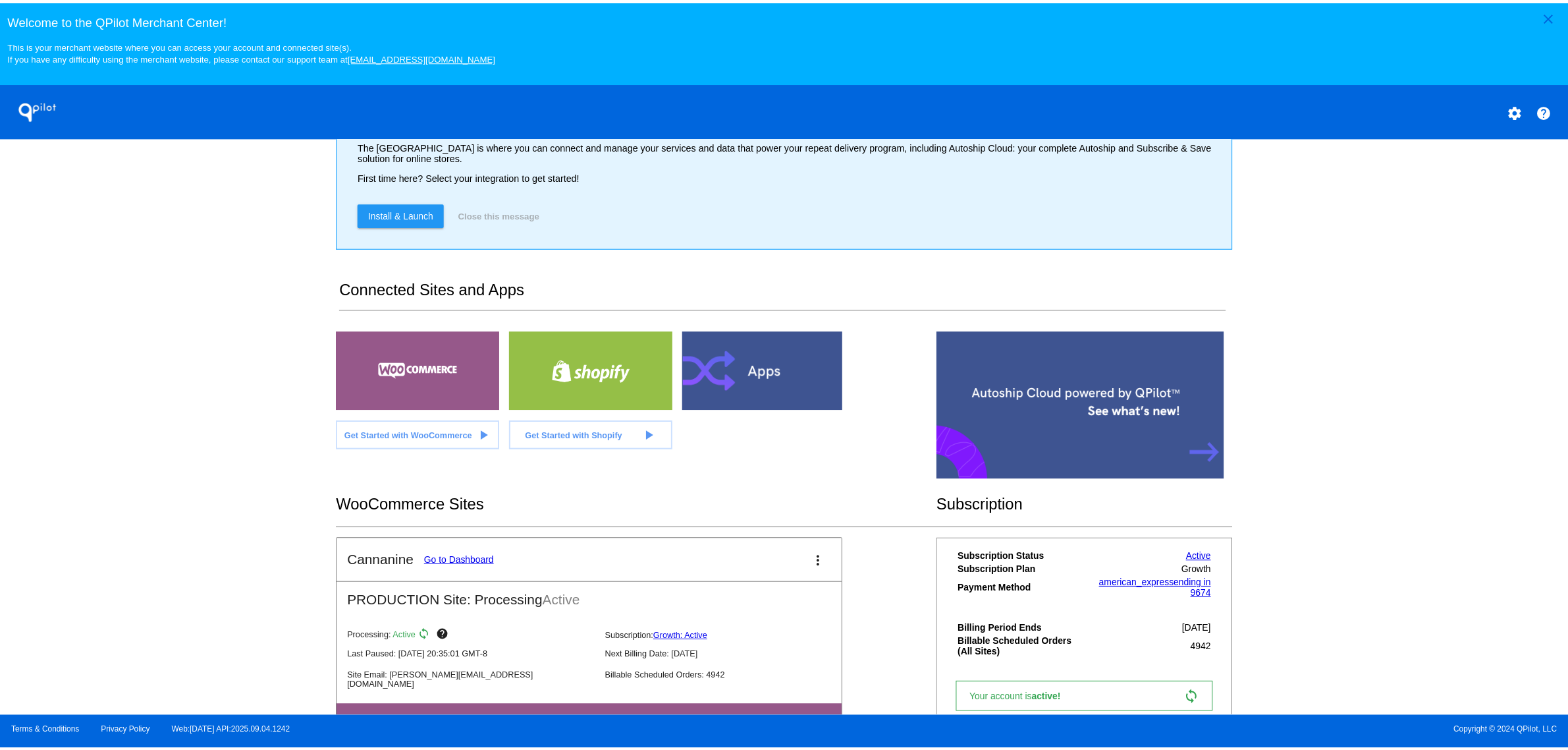
scroll to position [153, 0]
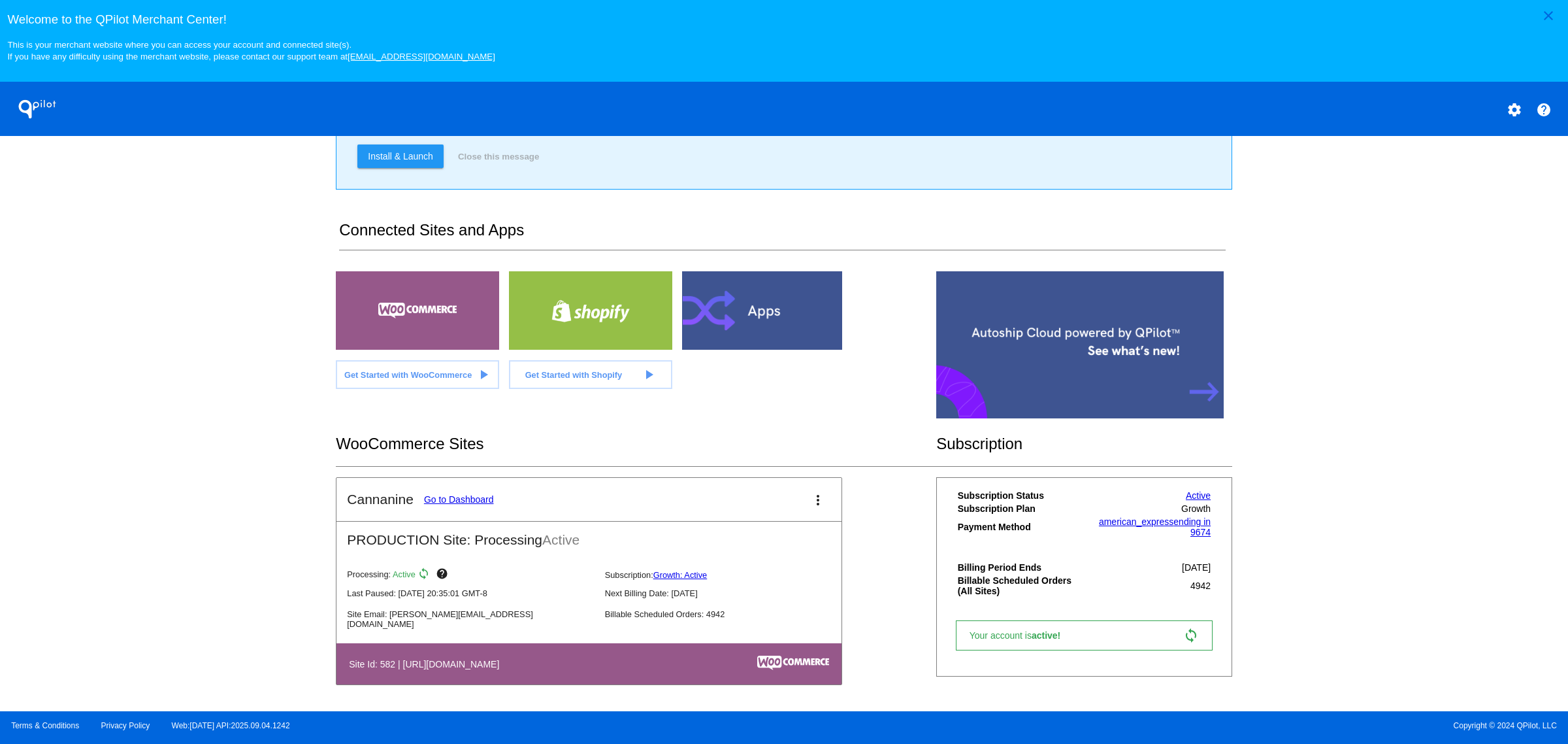
click at [447, 497] on link "Go to Dashboard" at bounding box center [459, 499] width 70 height 11
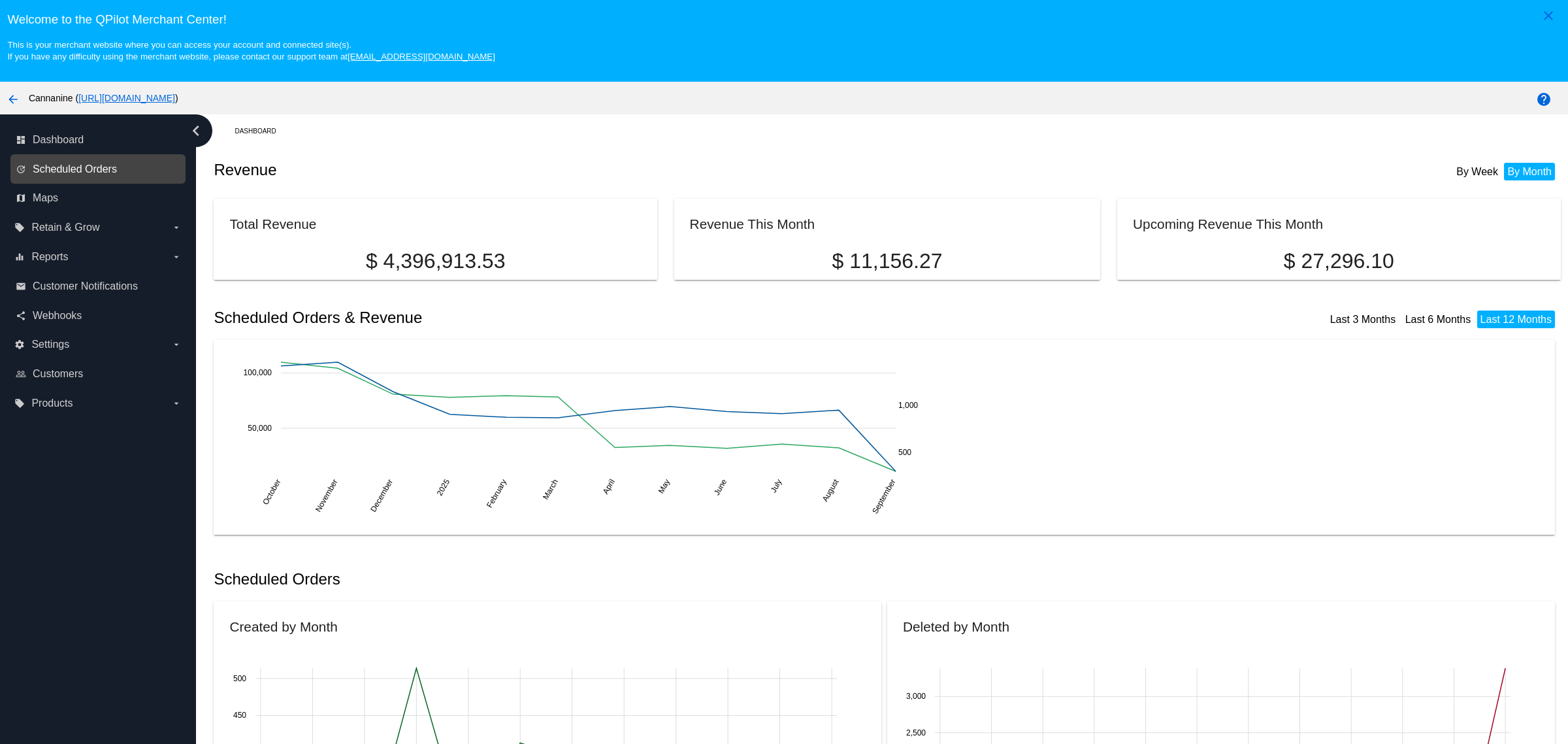
click at [102, 171] on span "Scheduled Orders" at bounding box center [75, 169] width 84 height 12
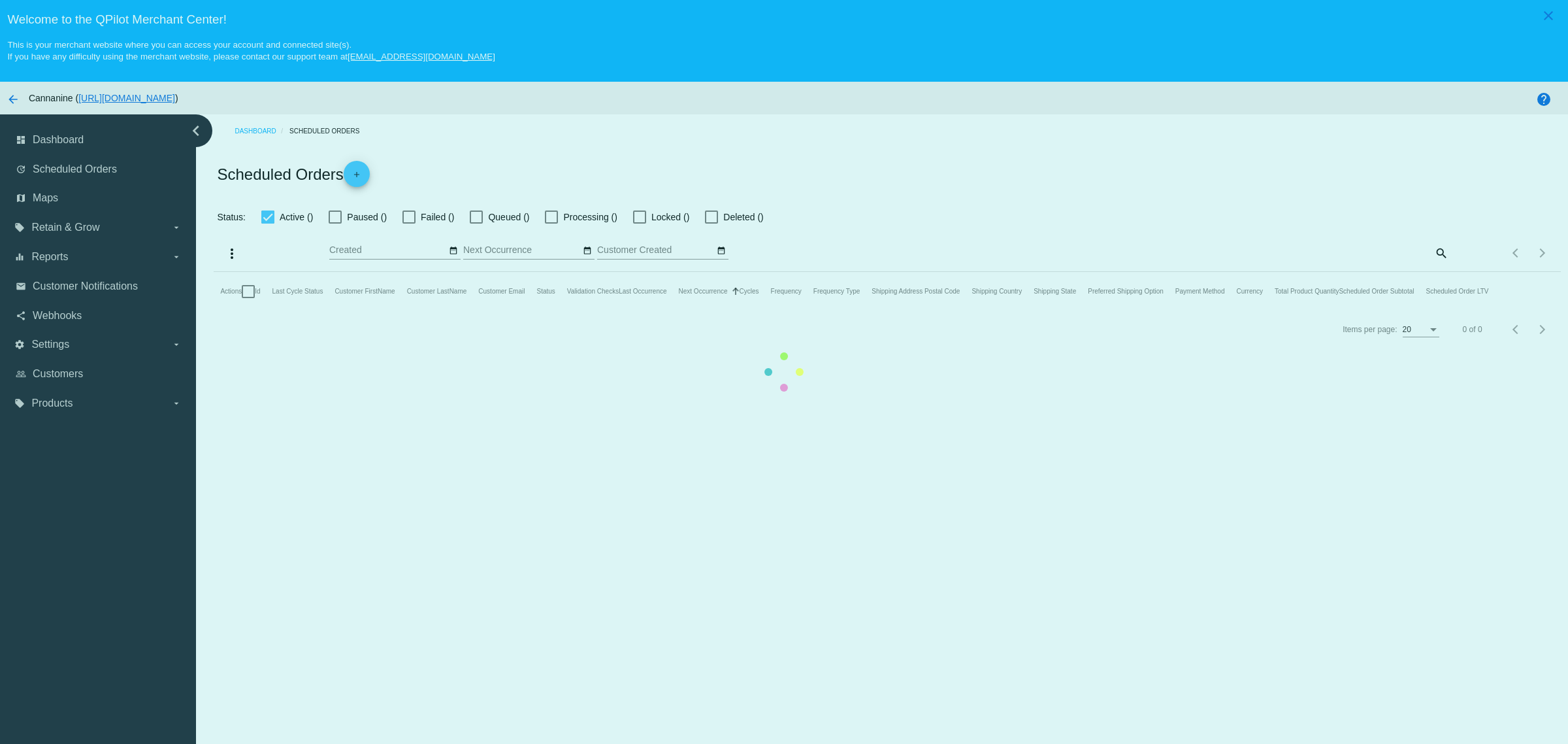
checkbox input "true"
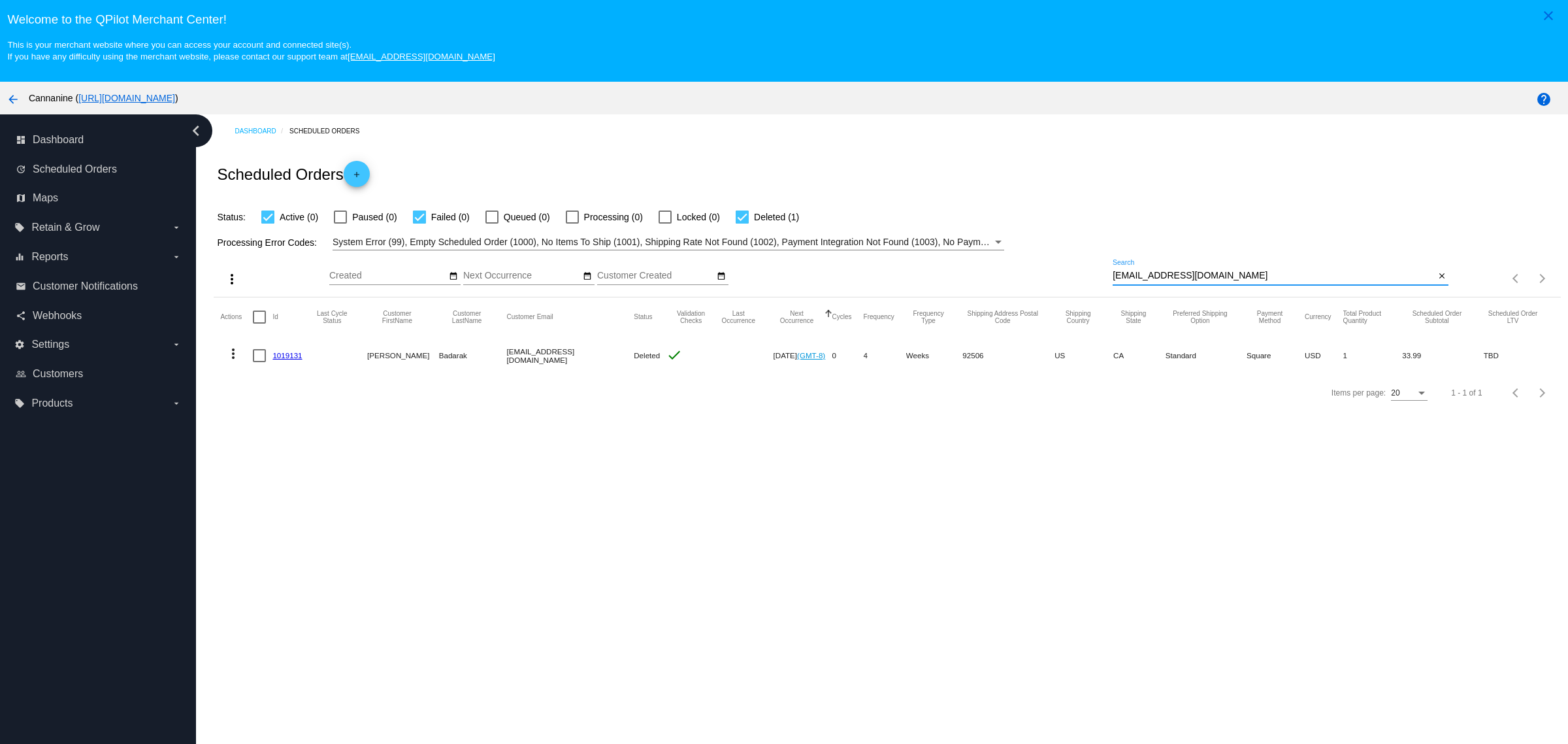
click at [1236, 281] on input "itsbb@att.net" at bounding box center [1274, 276] width 322 height 11
paste input "purplesaturn24@yahoo.com"
type input "purplesaturn24@yahoo.com"
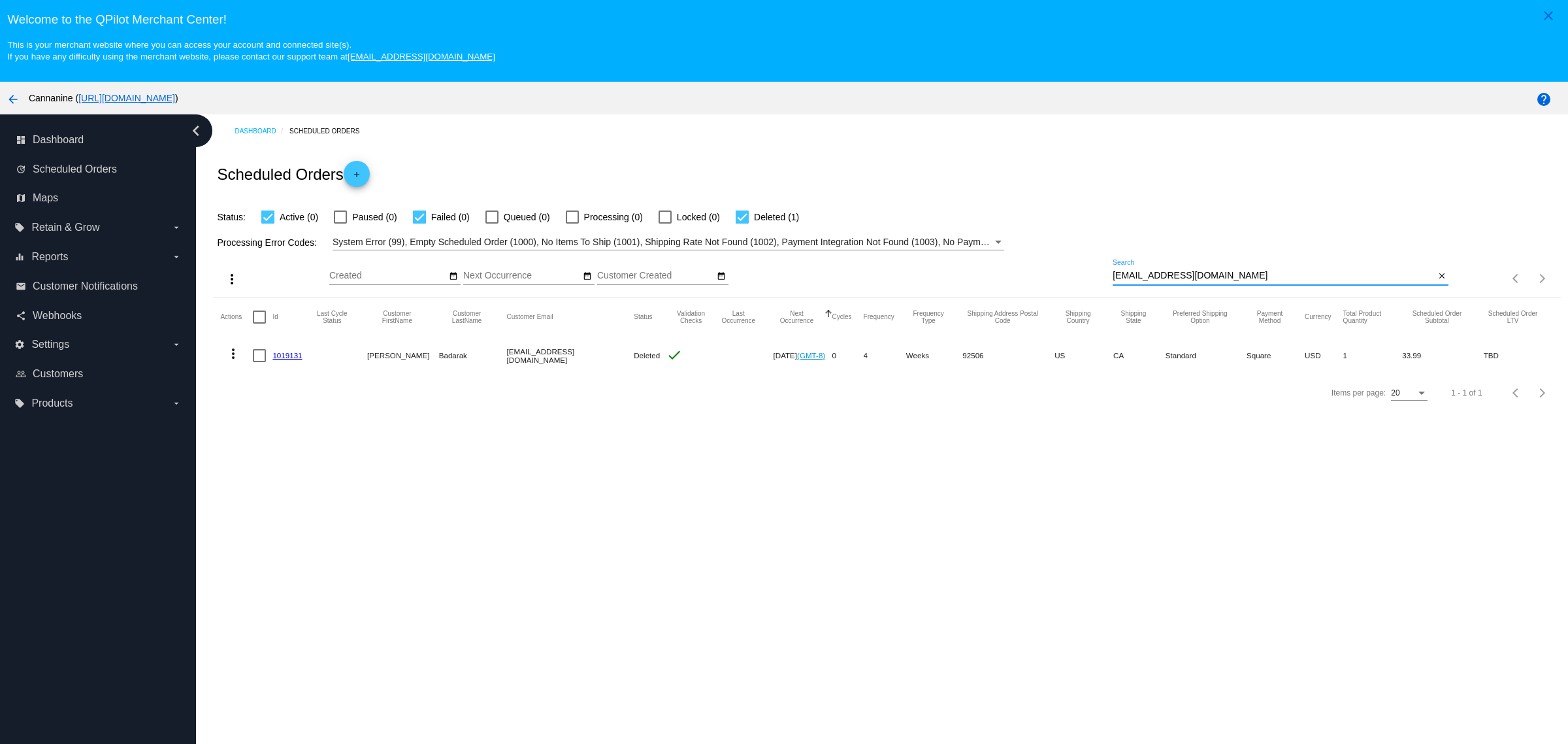
click at [1233, 239] on div "Processing Error Codes: System Error (99), Empty Scheduled Order (1000), No Ite…" at bounding box center [887, 237] width 1347 height 26
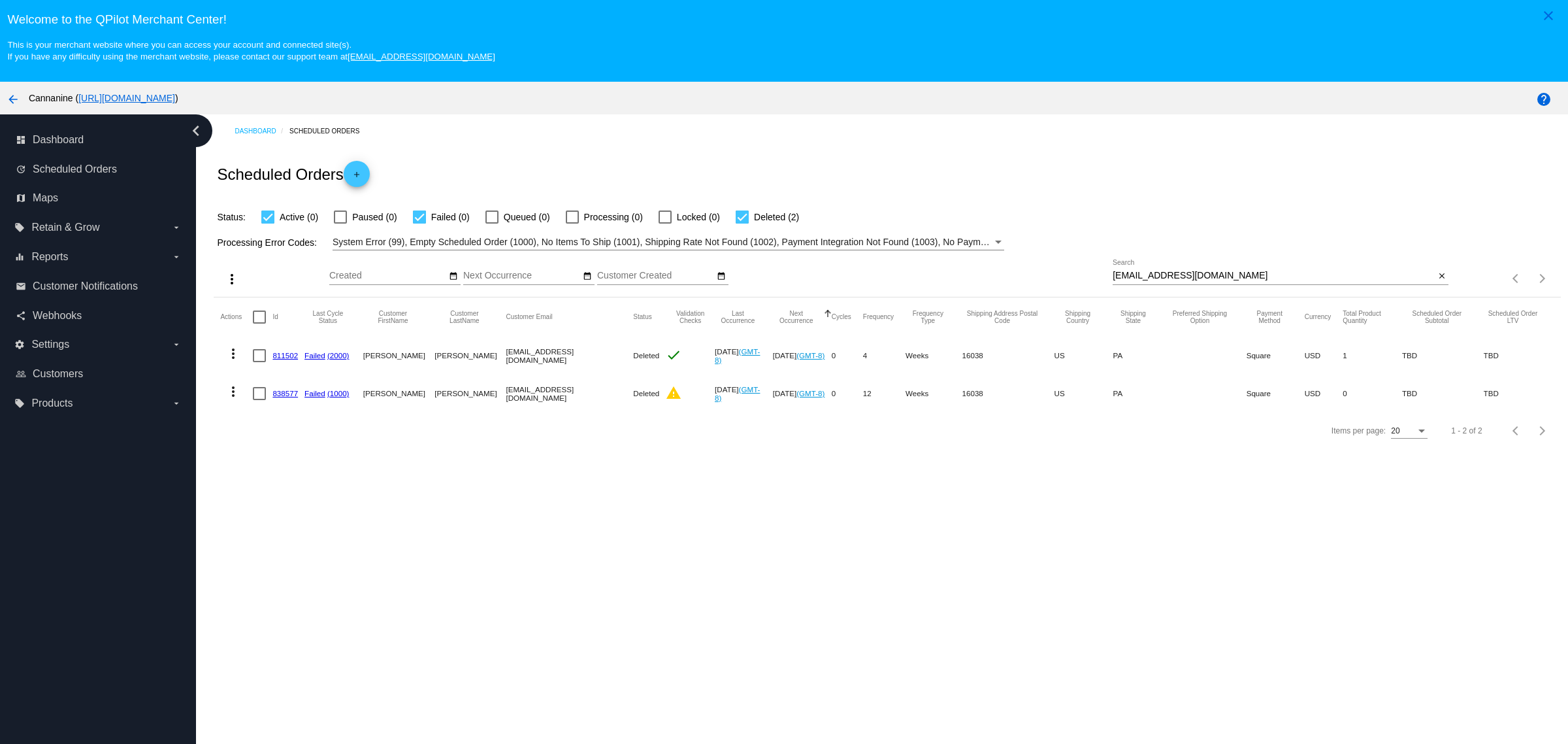
click at [220, 396] on button "more_vert" at bounding box center [234, 391] width 26 height 26
click at [268, 420] on button "info View Event Logs" at bounding box center [285, 419] width 130 height 16
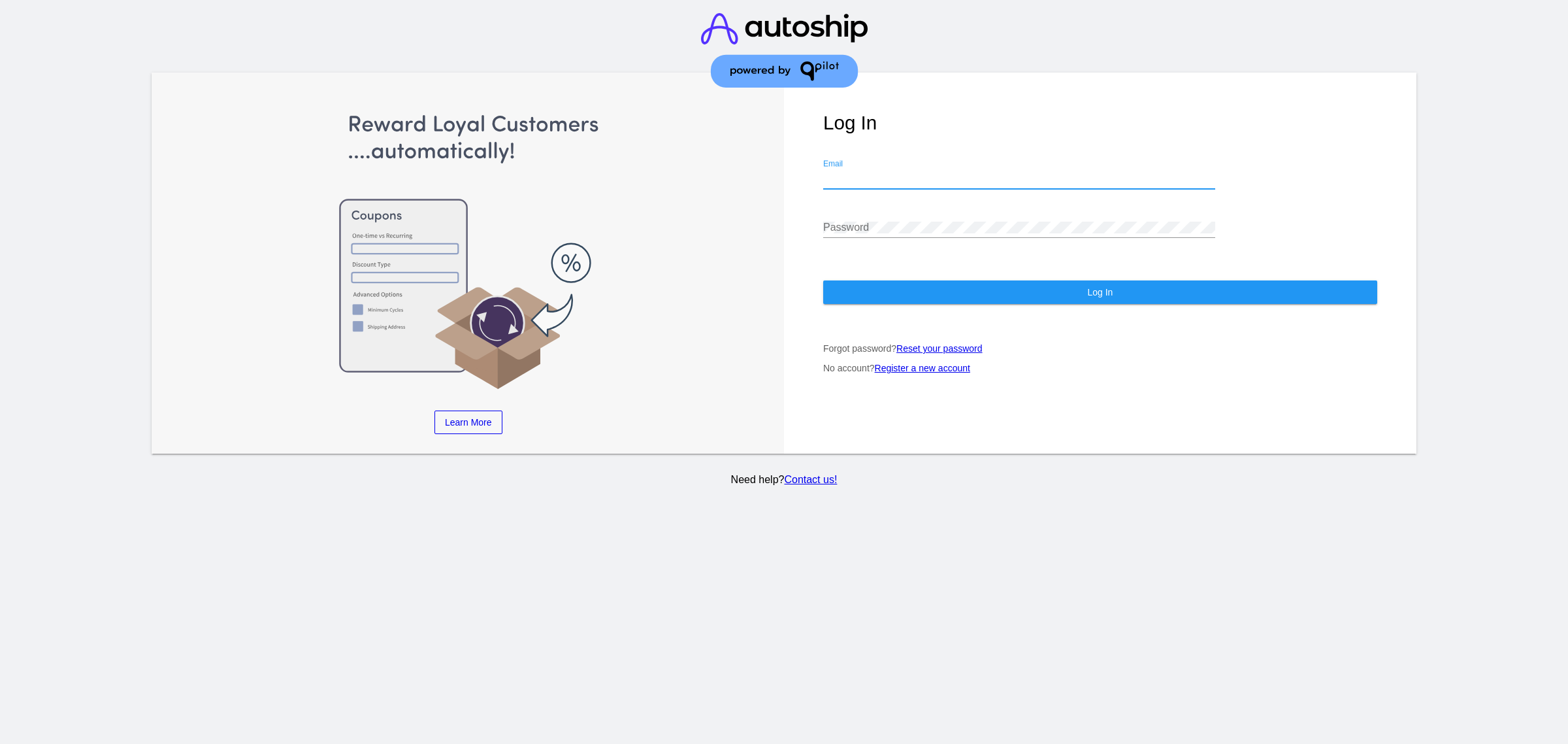
click at [926, 173] on input "Email" at bounding box center [1019, 178] width 392 height 12
type input "webmaster@iheartdogs.com"
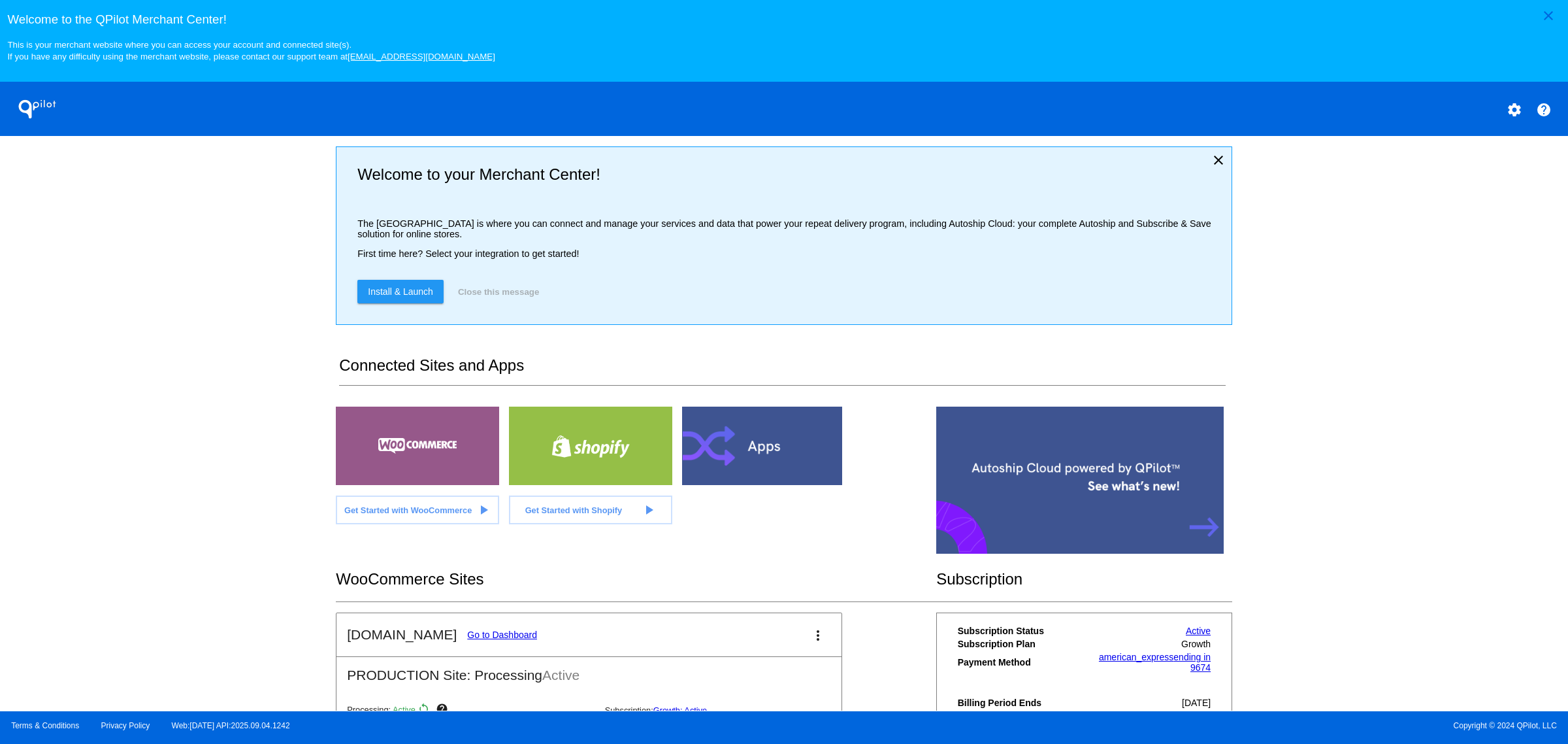
click at [509, 642] on mat-card-header "iHeartDogs.com Go to Dashboard more_vert" at bounding box center [590, 634] width 505 height 43
click at [506, 640] on link "Go to Dashboard" at bounding box center [502, 634] width 70 height 11
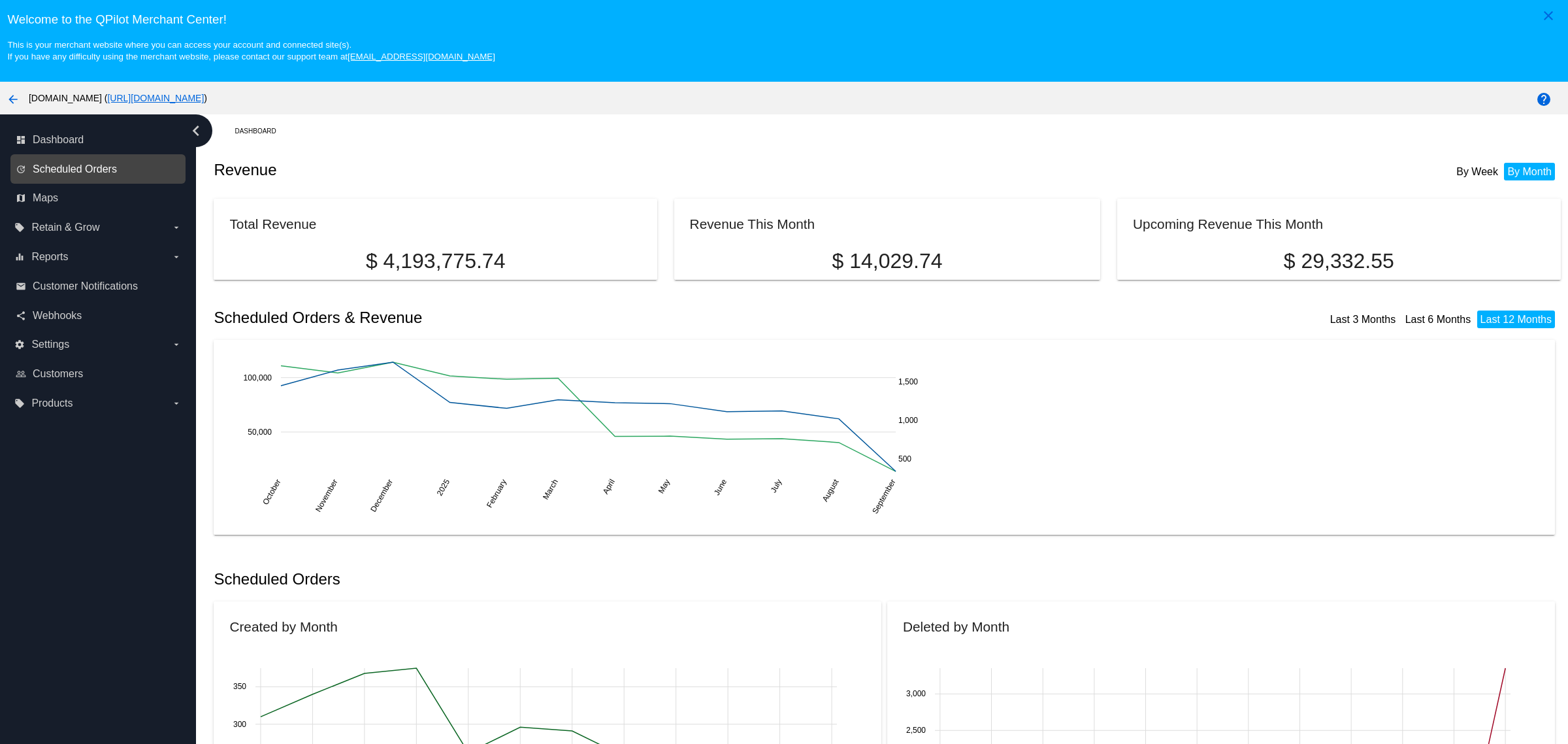
click at [99, 172] on span "Scheduled Orders" at bounding box center [75, 169] width 84 height 12
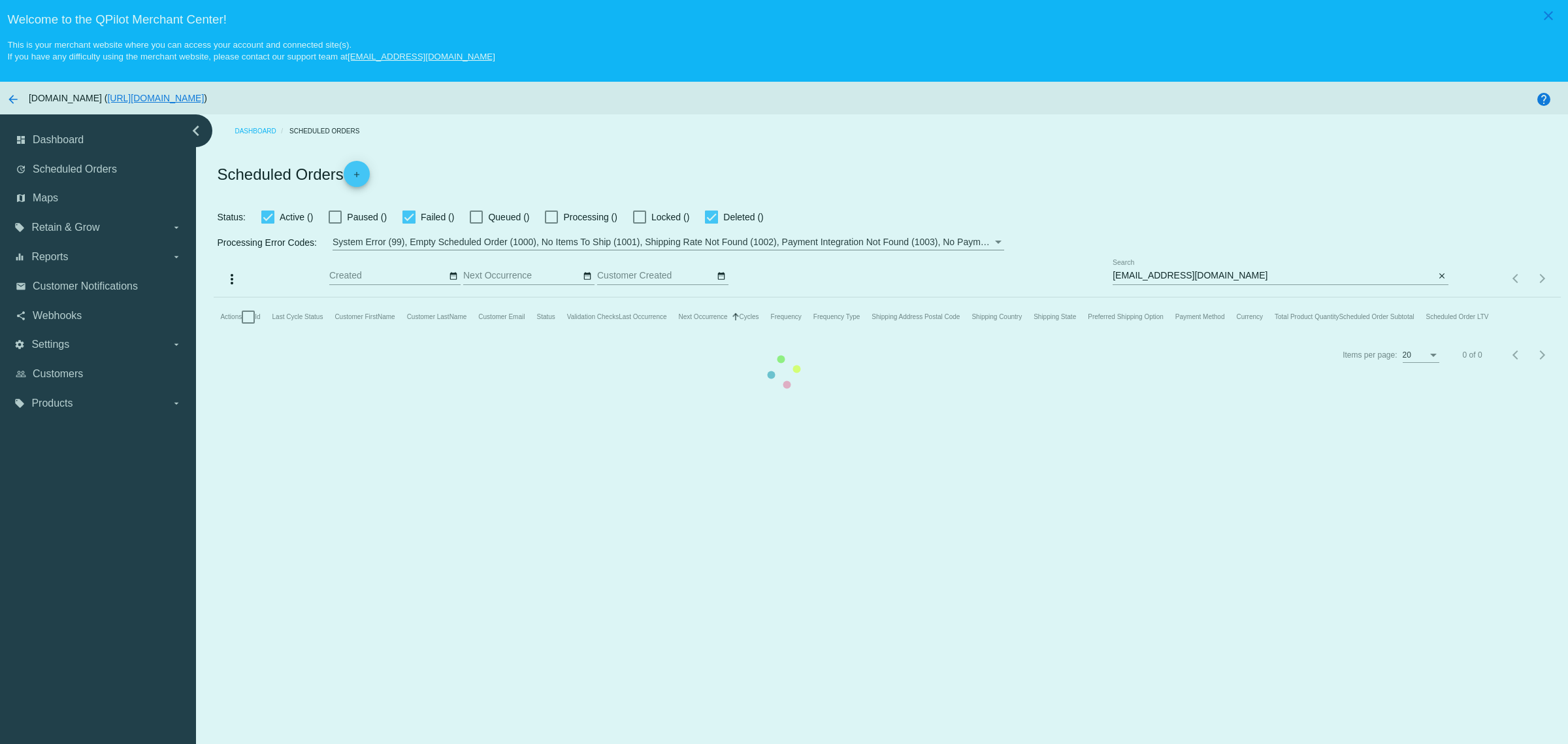
click at [1250, 297] on mat-table "Actions Id Last Cycle Status Customer FirstName Customer LastName Customer Emai…" at bounding box center [887, 316] width 1347 height 39
click at [1229, 297] on mat-table "Actions Id Last Cycle Status Customer FirstName Customer LastName Customer Emai…" at bounding box center [887, 316] width 1347 height 39
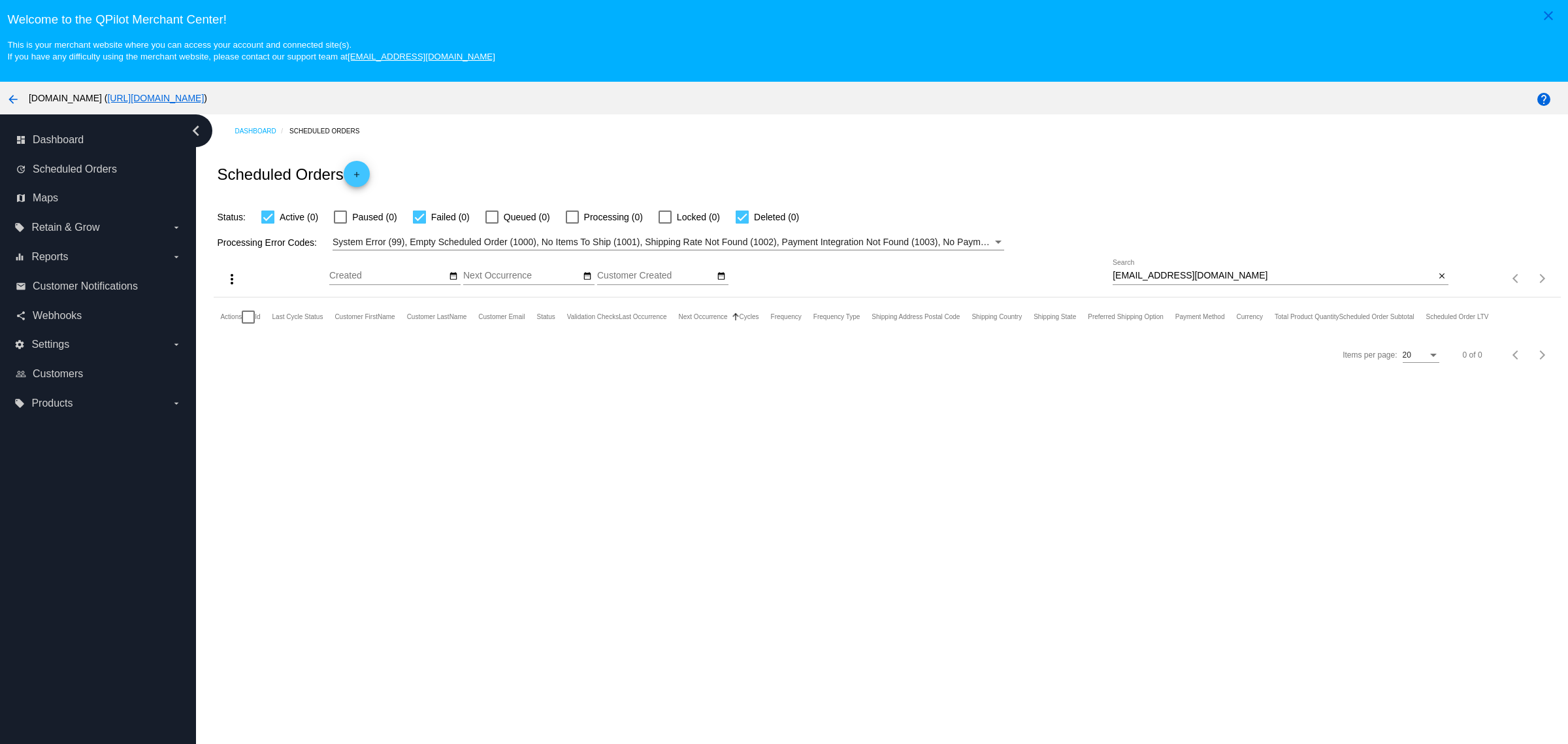
click at [1232, 279] on input "purplesaturn24@yahoo.com" at bounding box center [1274, 276] width 322 height 11
paste input "600785"
type input "600785"
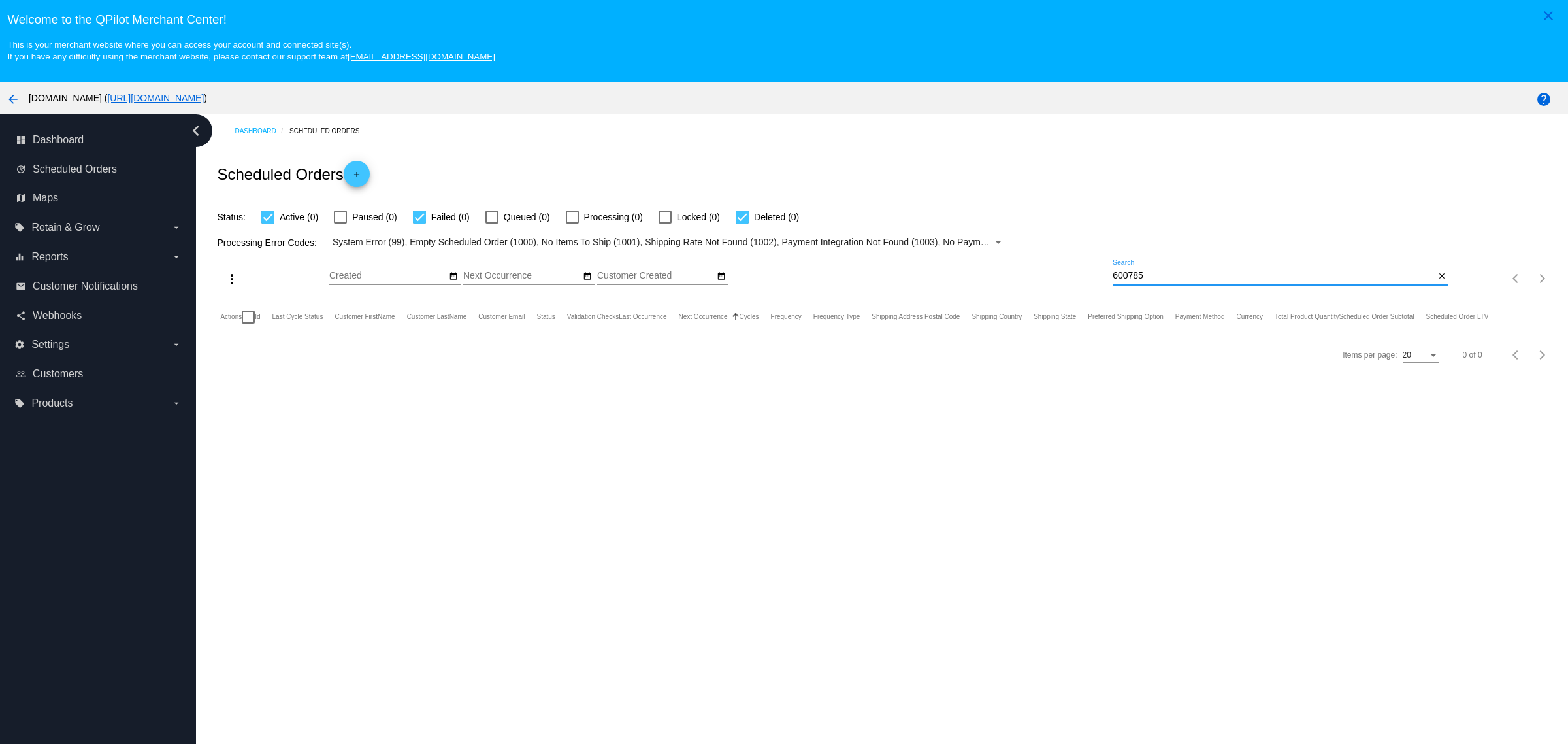
click at [1236, 216] on div "Status: Active (0) Paused (0) Failed (0) Queued (0) Processing (0) Locked (0) D…" at bounding box center [887, 212] width 1347 height 25
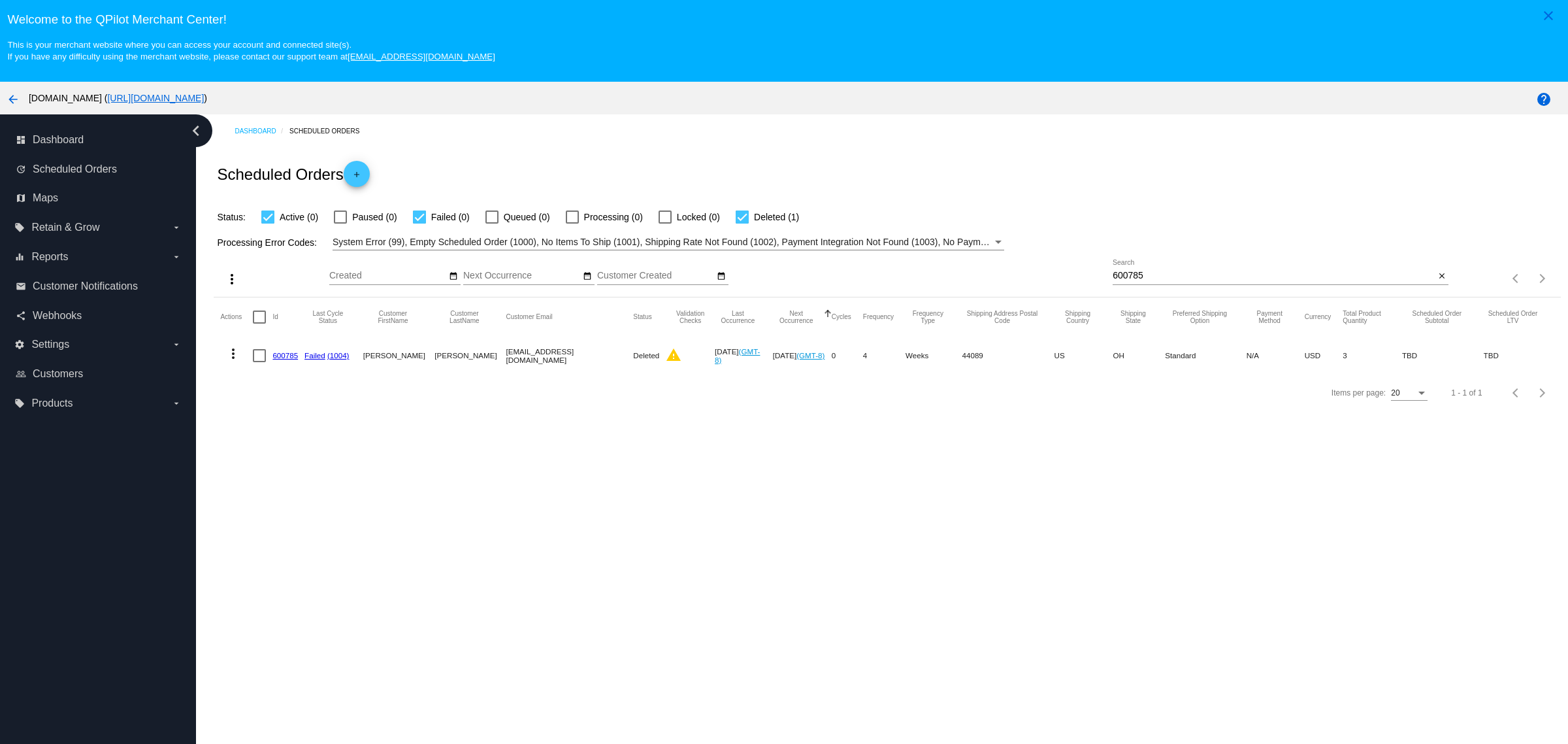
click at [234, 356] on mat-icon "more_vert" at bounding box center [233, 353] width 16 height 16
click at [276, 382] on button "info View Event Logs" at bounding box center [285, 391] width 130 height 31
